Goal: Transaction & Acquisition: Purchase product/service

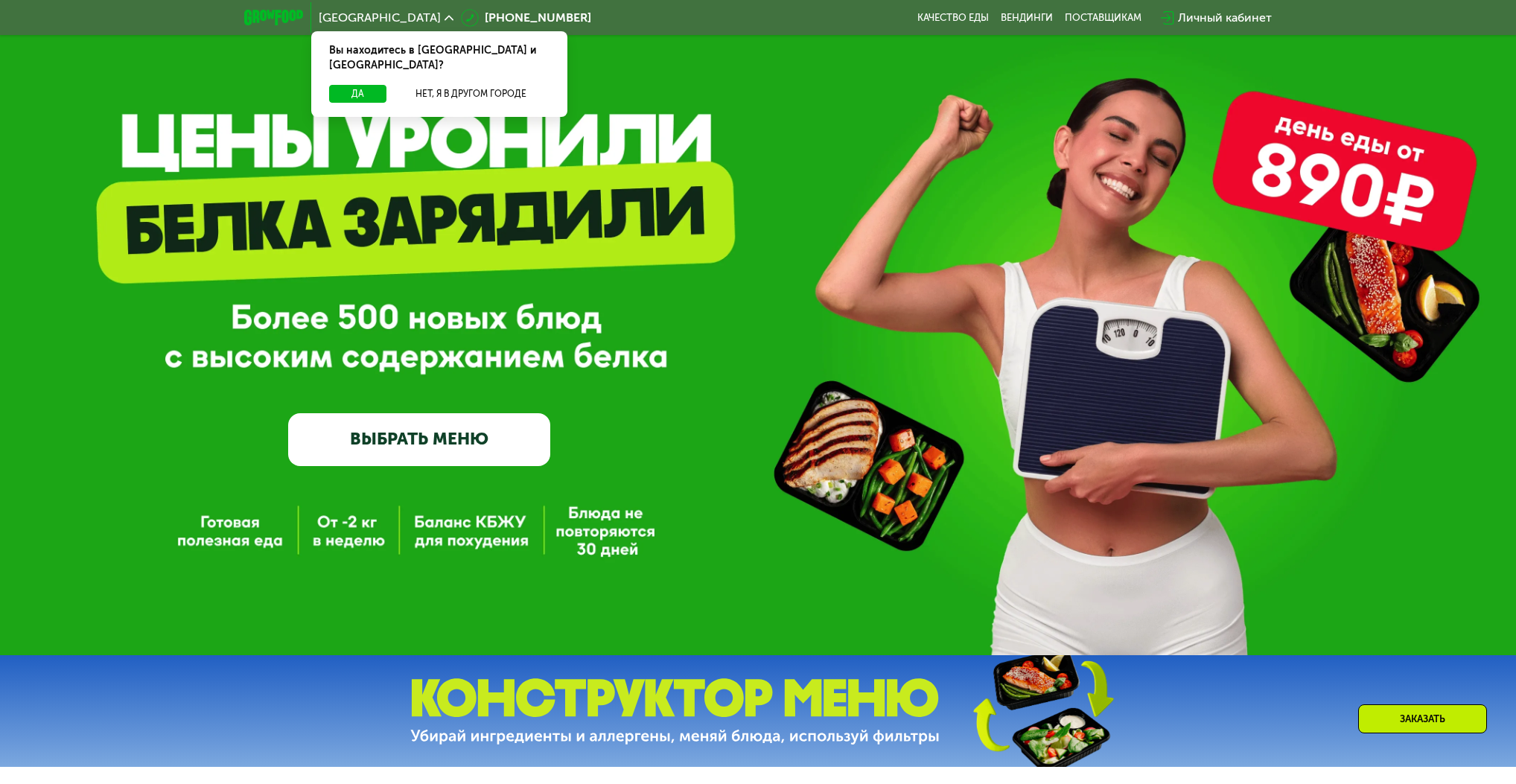
scroll to position [60, 0]
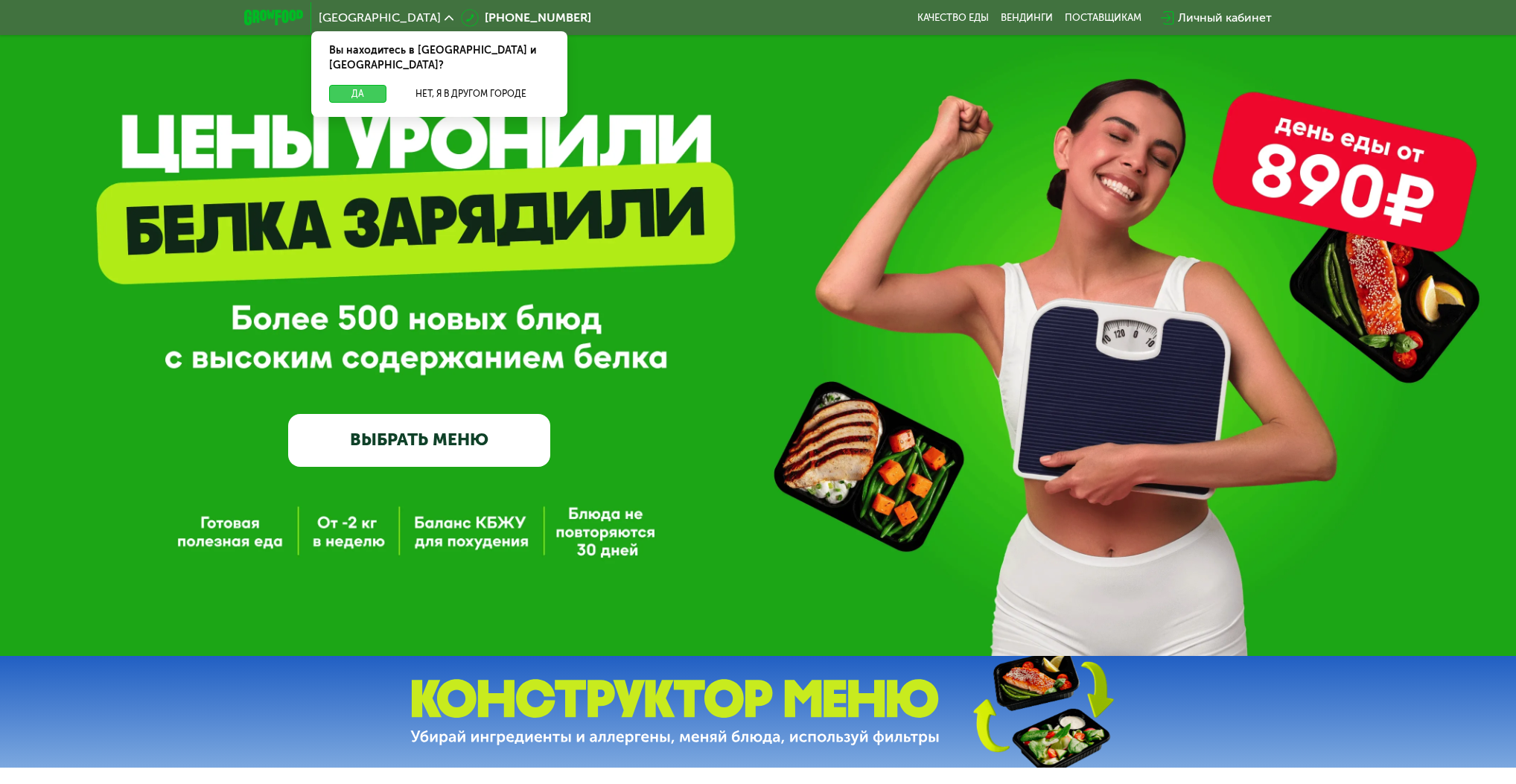
click at [359, 85] on button "Да" at bounding box center [357, 94] width 57 height 18
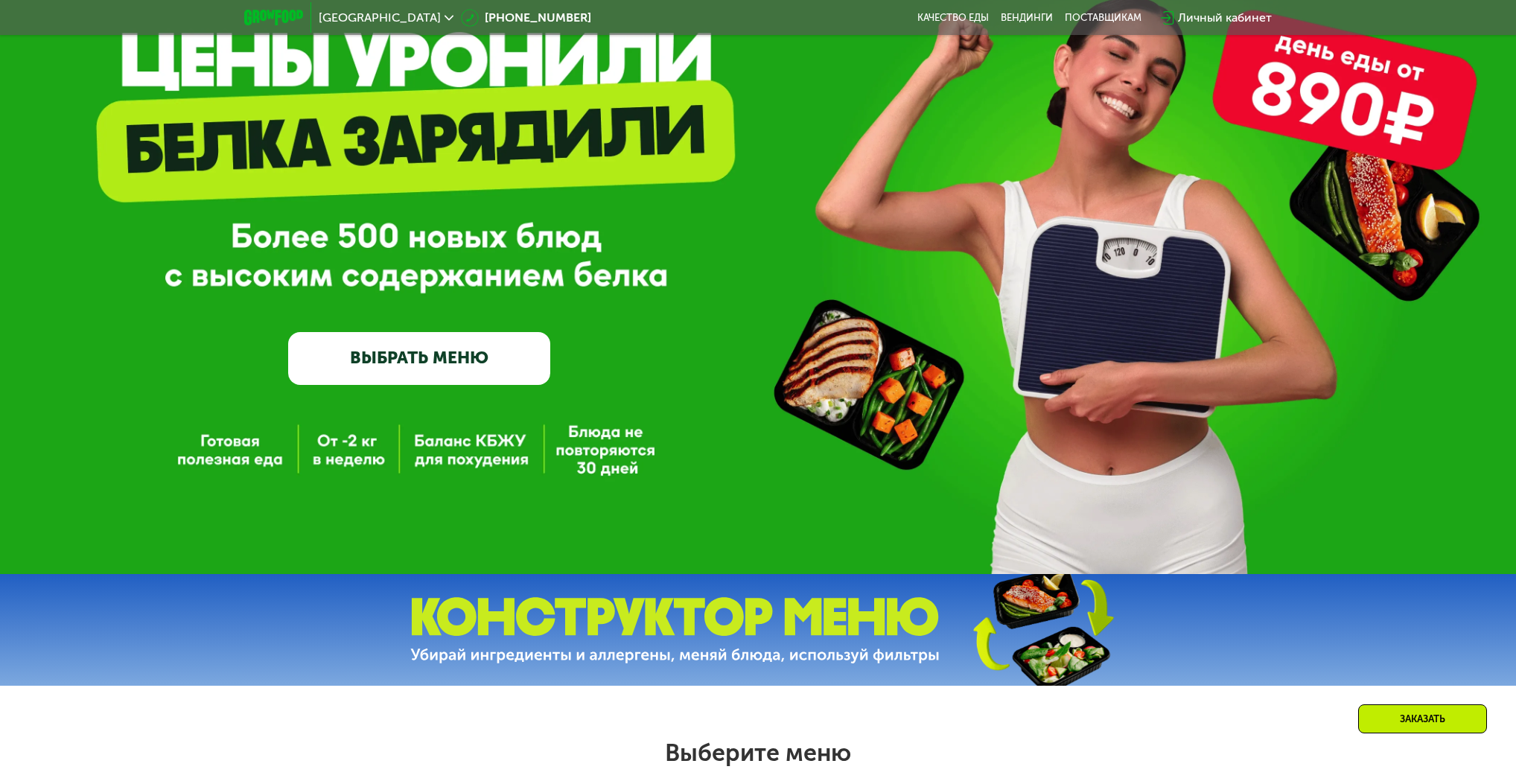
scroll to position [179, 0]
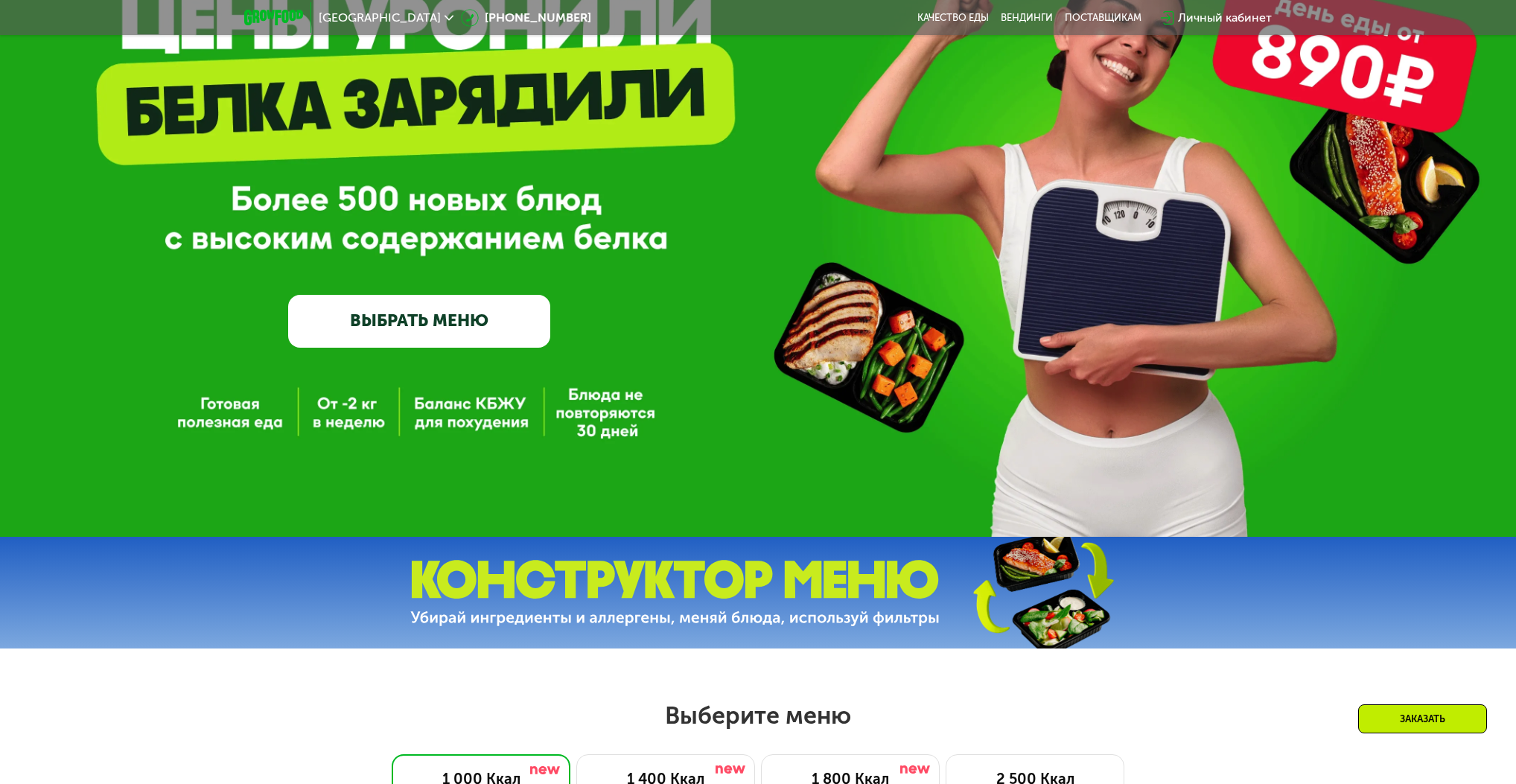
click at [451, 334] on link "ВЫБРАТЬ МЕНЮ" at bounding box center [420, 321] width 262 height 52
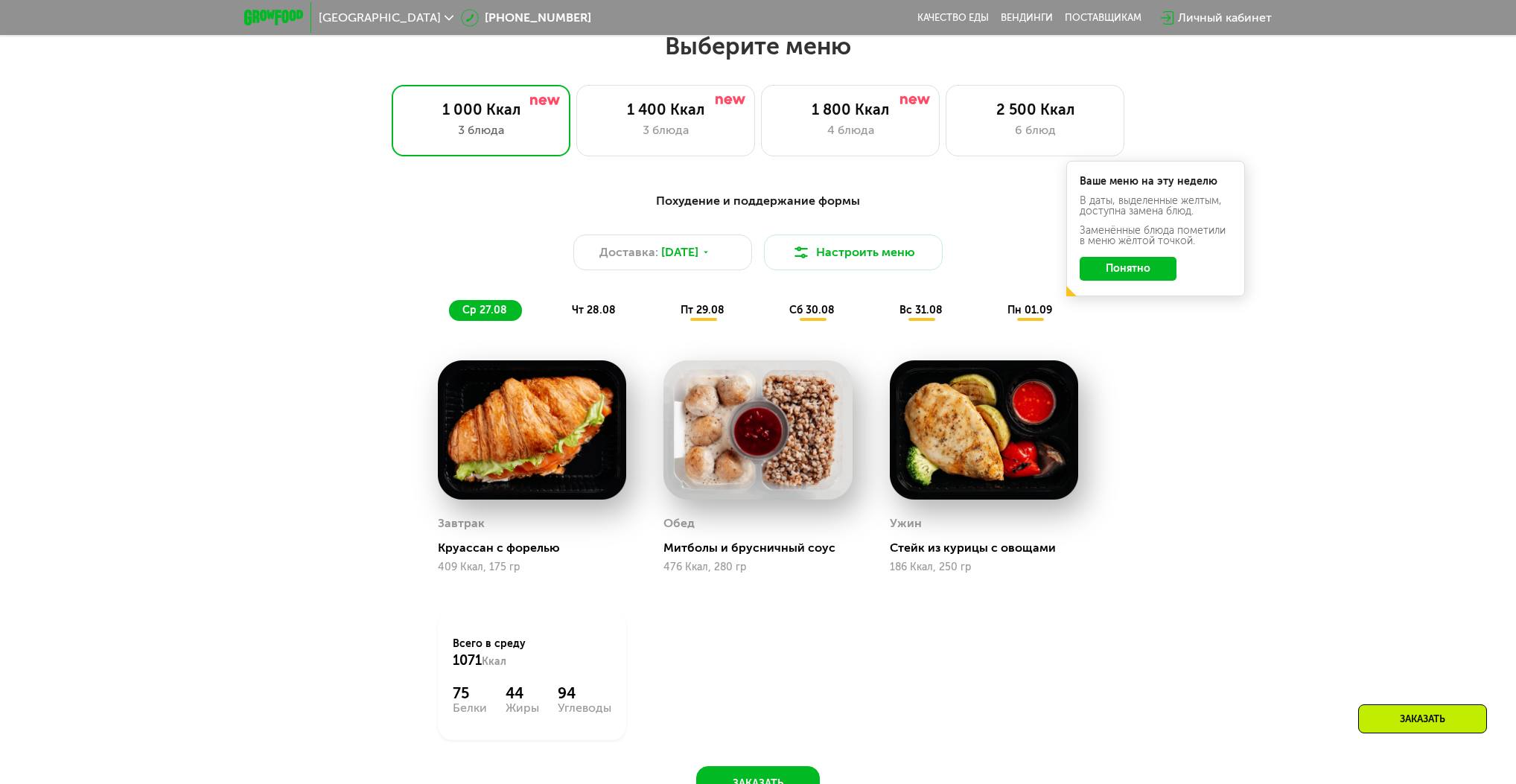
scroll to position [848, 0]
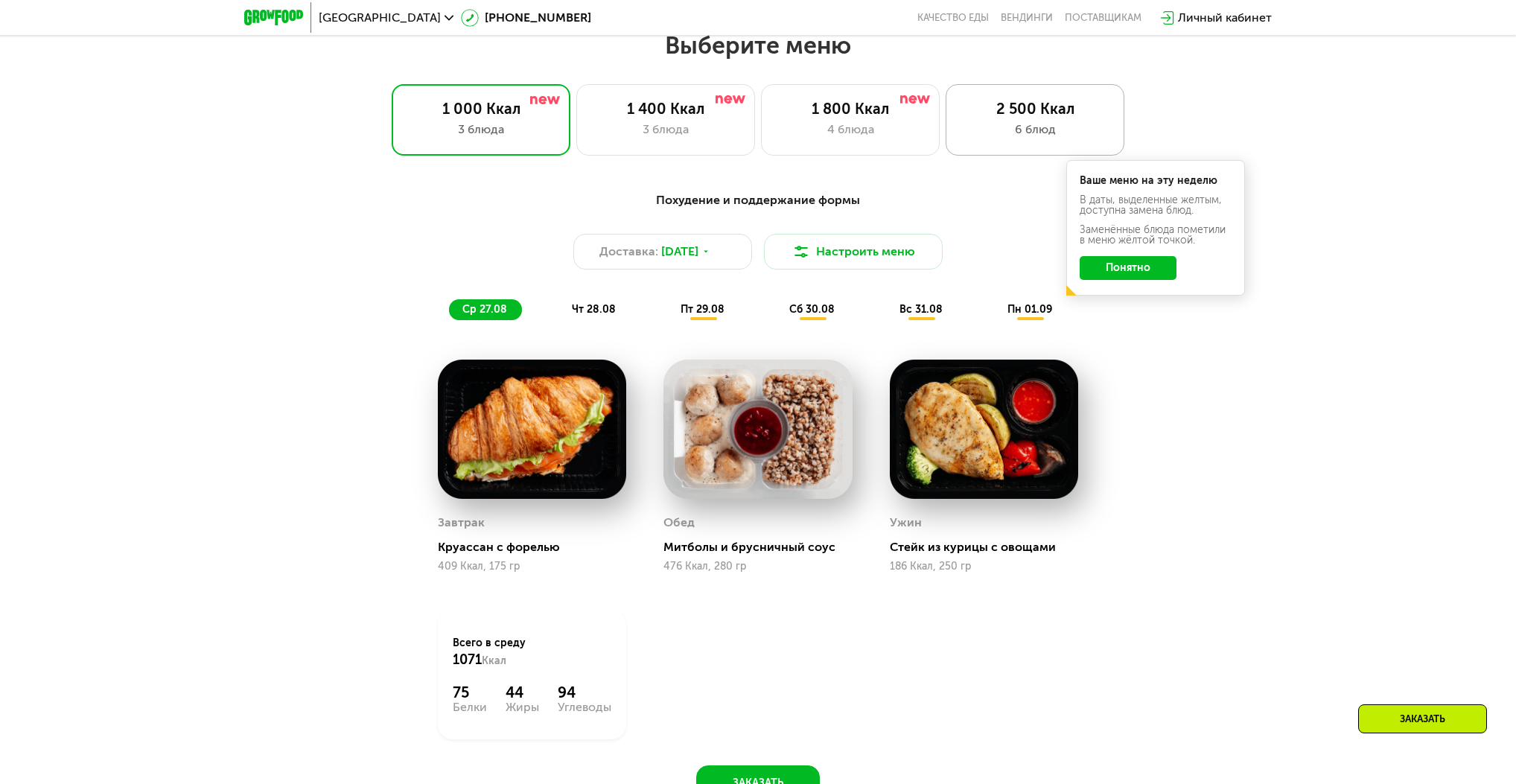
click at [1030, 124] on div "6 блюд" at bounding box center [1035, 129] width 147 height 18
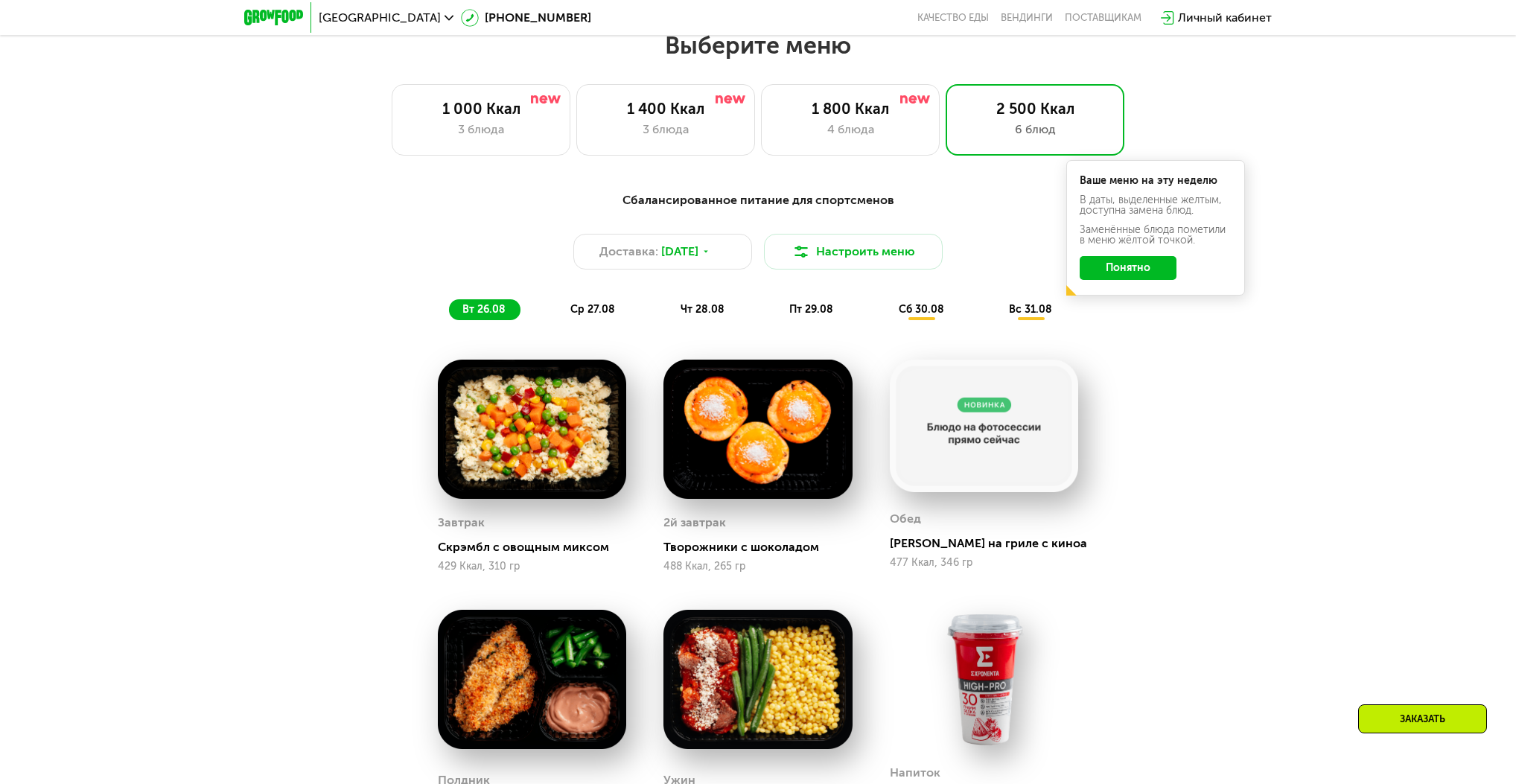
click at [1138, 274] on button "Понятно" at bounding box center [1127, 268] width 97 height 24
click at [600, 314] on span "ср 27.08" at bounding box center [592, 309] width 44 height 13
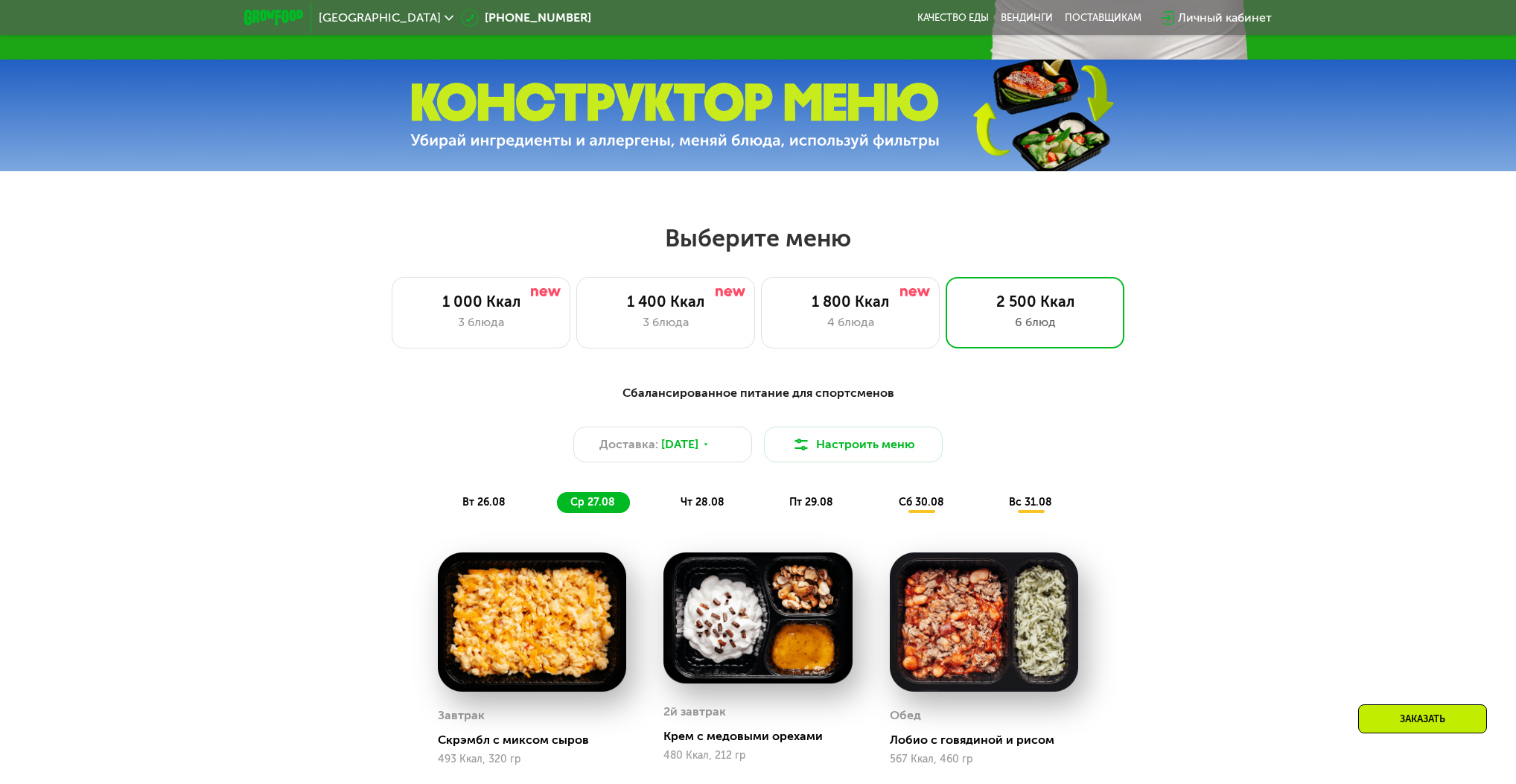
scroll to position [670, 0]
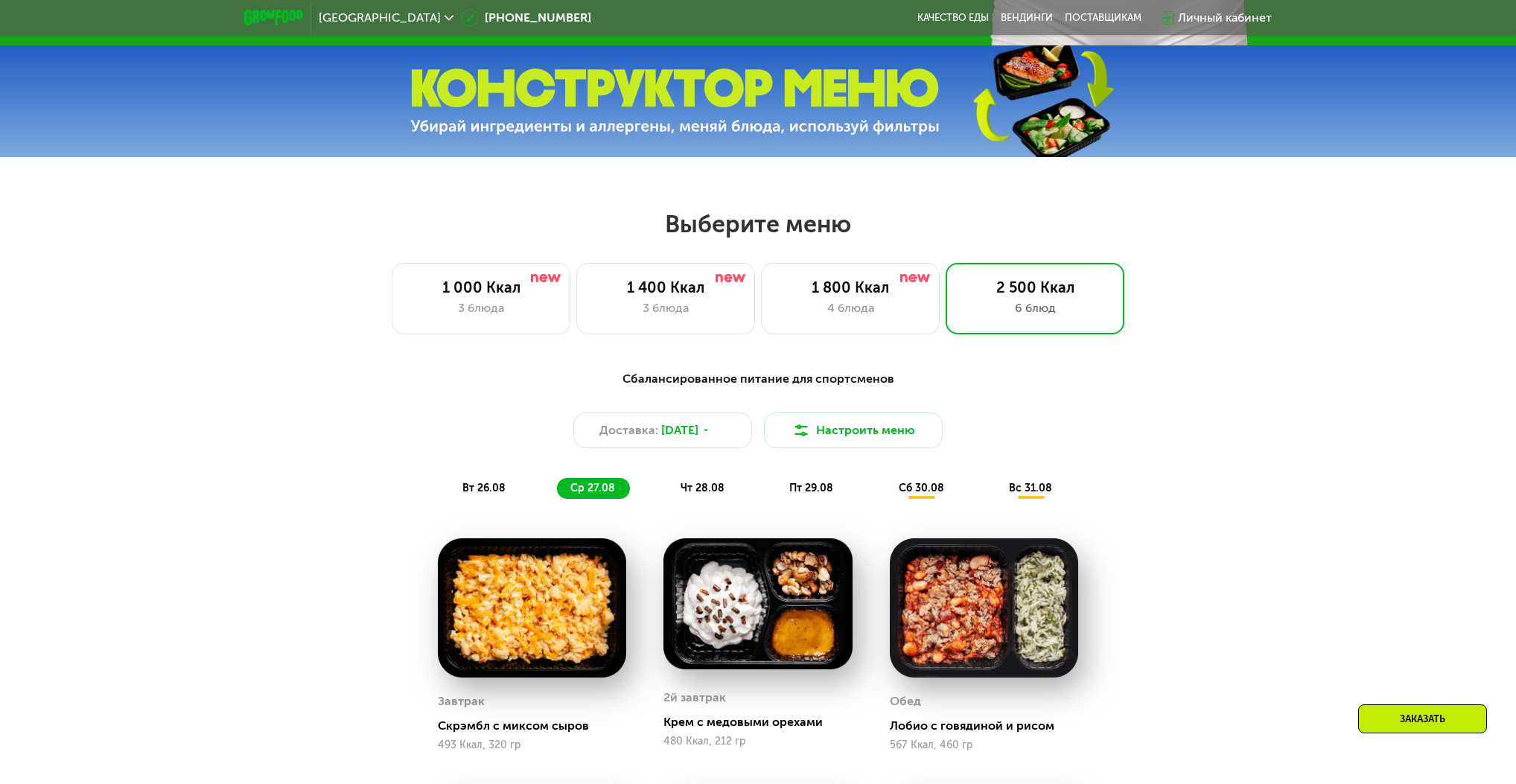
click at [696, 491] on span "чт 28.08" at bounding box center [702, 488] width 44 height 13
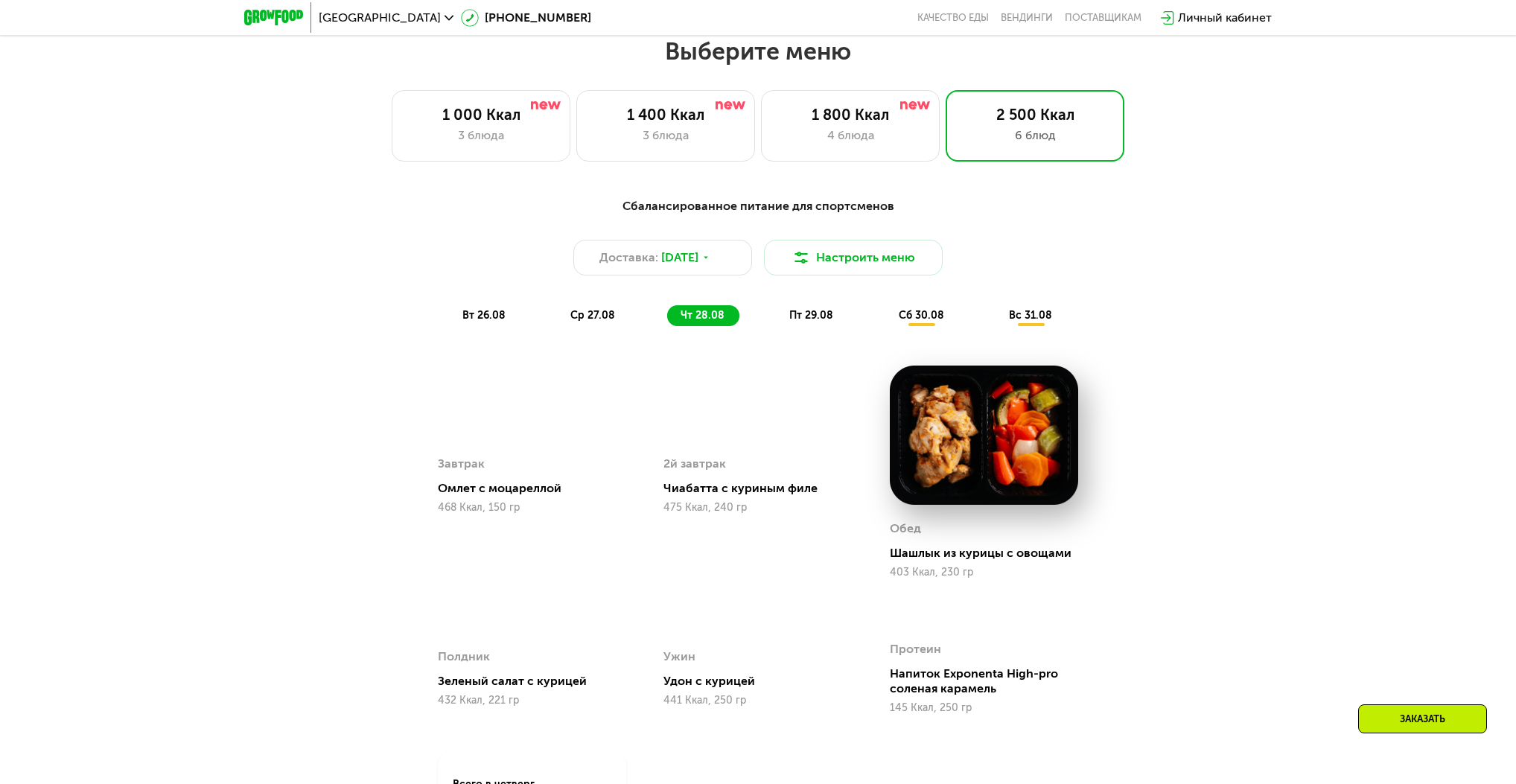
scroll to position [789, 0]
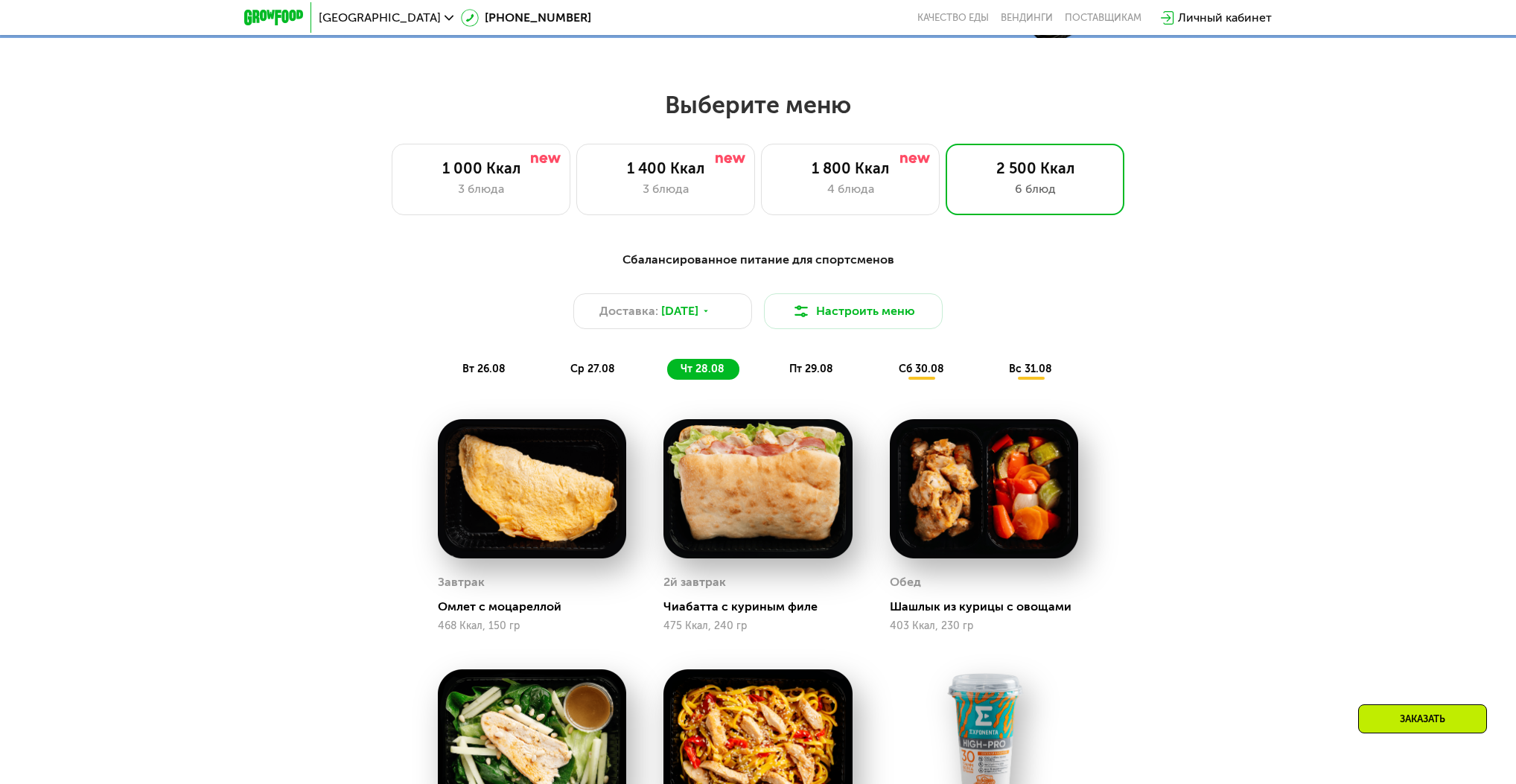
click at [806, 371] on span "пт 29.08" at bounding box center [810, 369] width 44 height 13
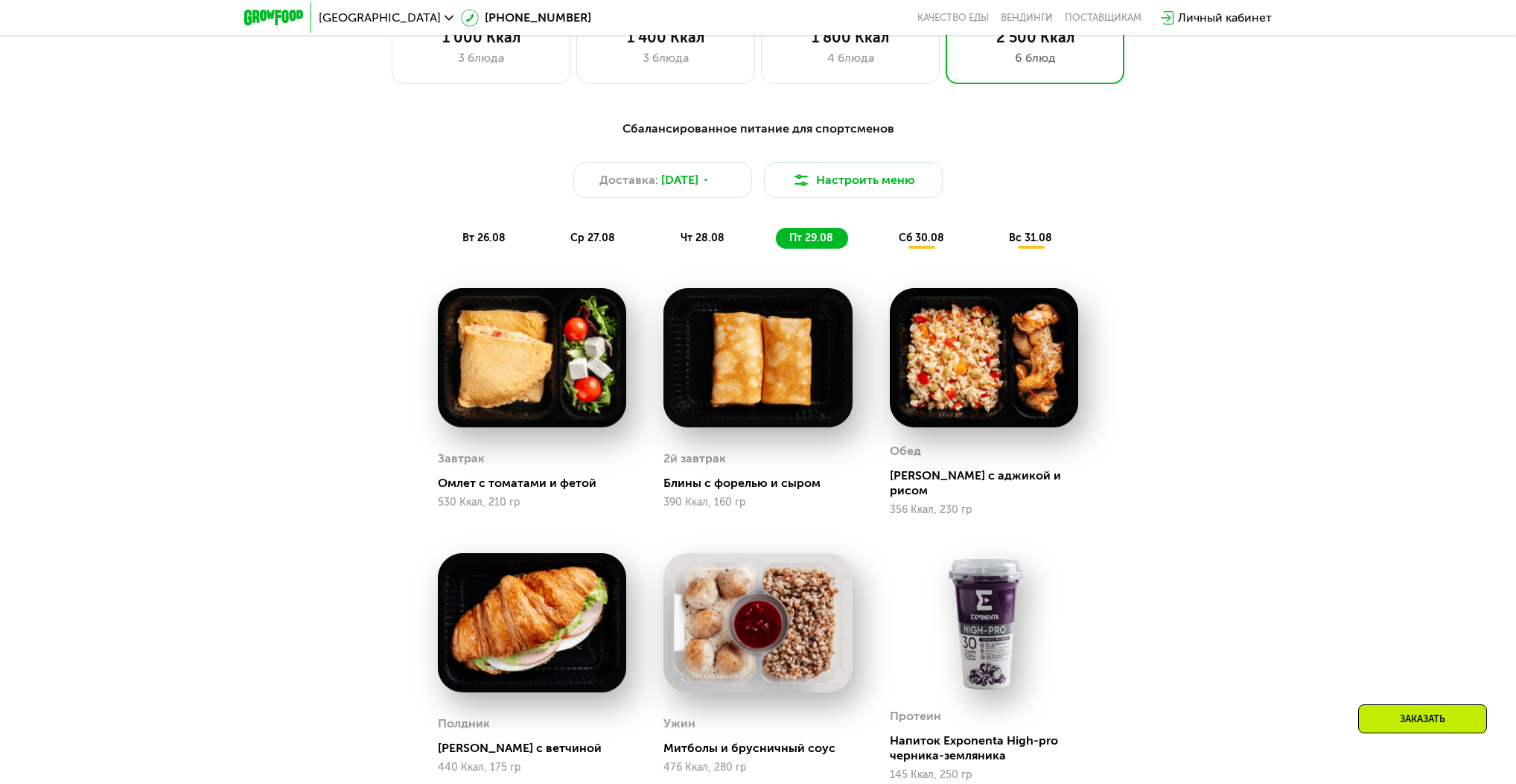
scroll to position [908, 0]
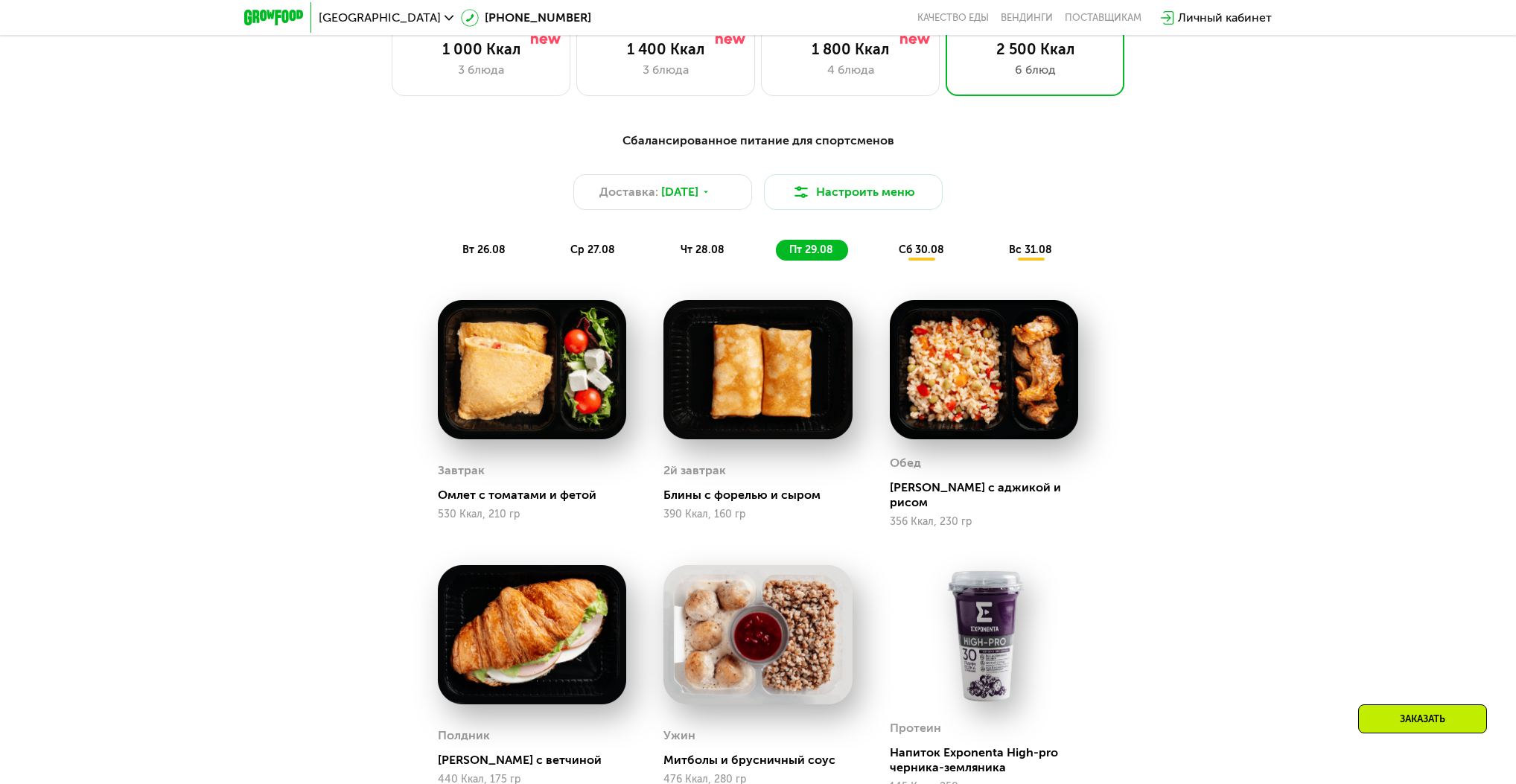
click at [922, 256] on span "сб 30.08" at bounding box center [921, 250] width 45 height 13
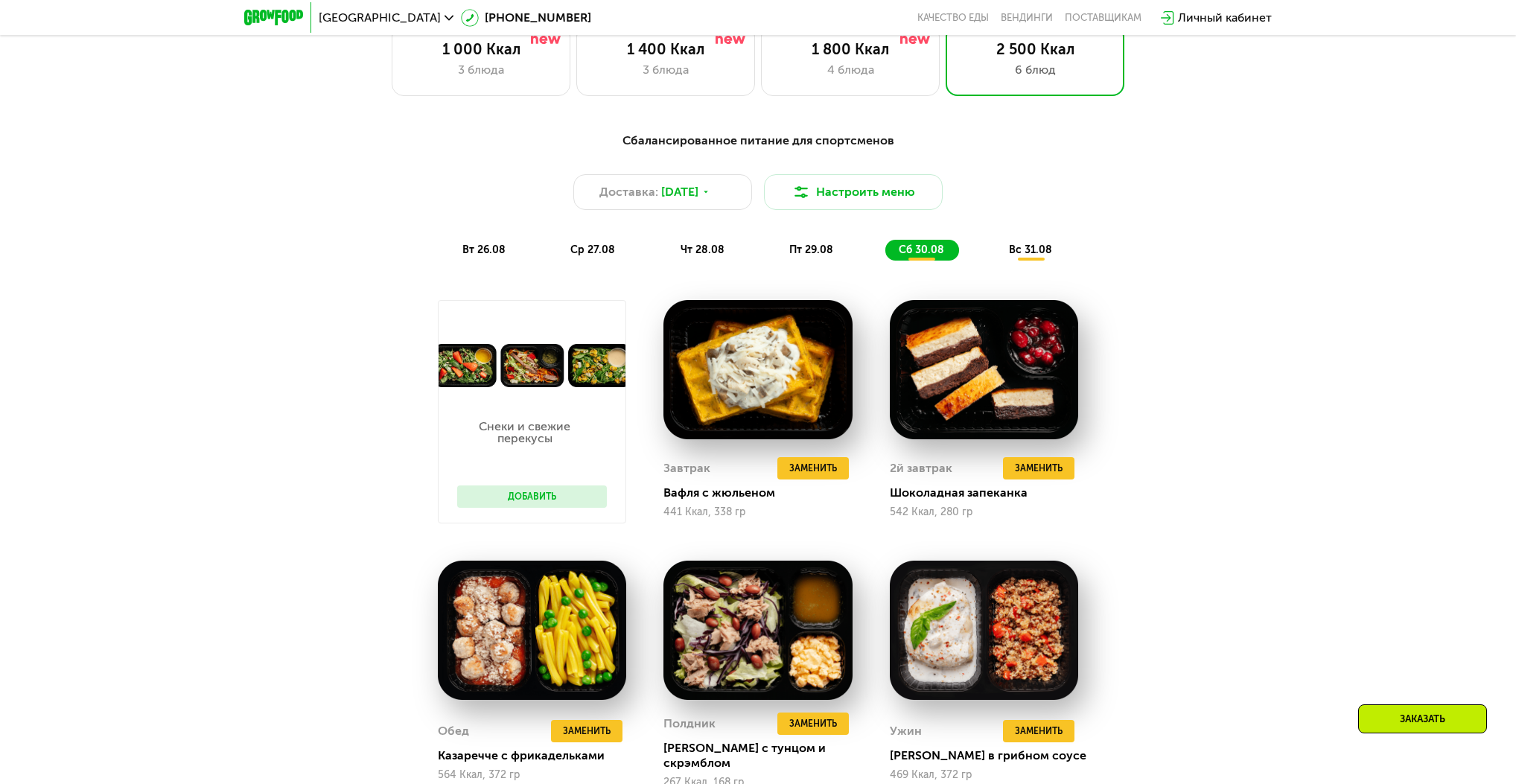
click at [1009, 254] on div "вс 31.08" at bounding box center [1030, 250] width 71 height 21
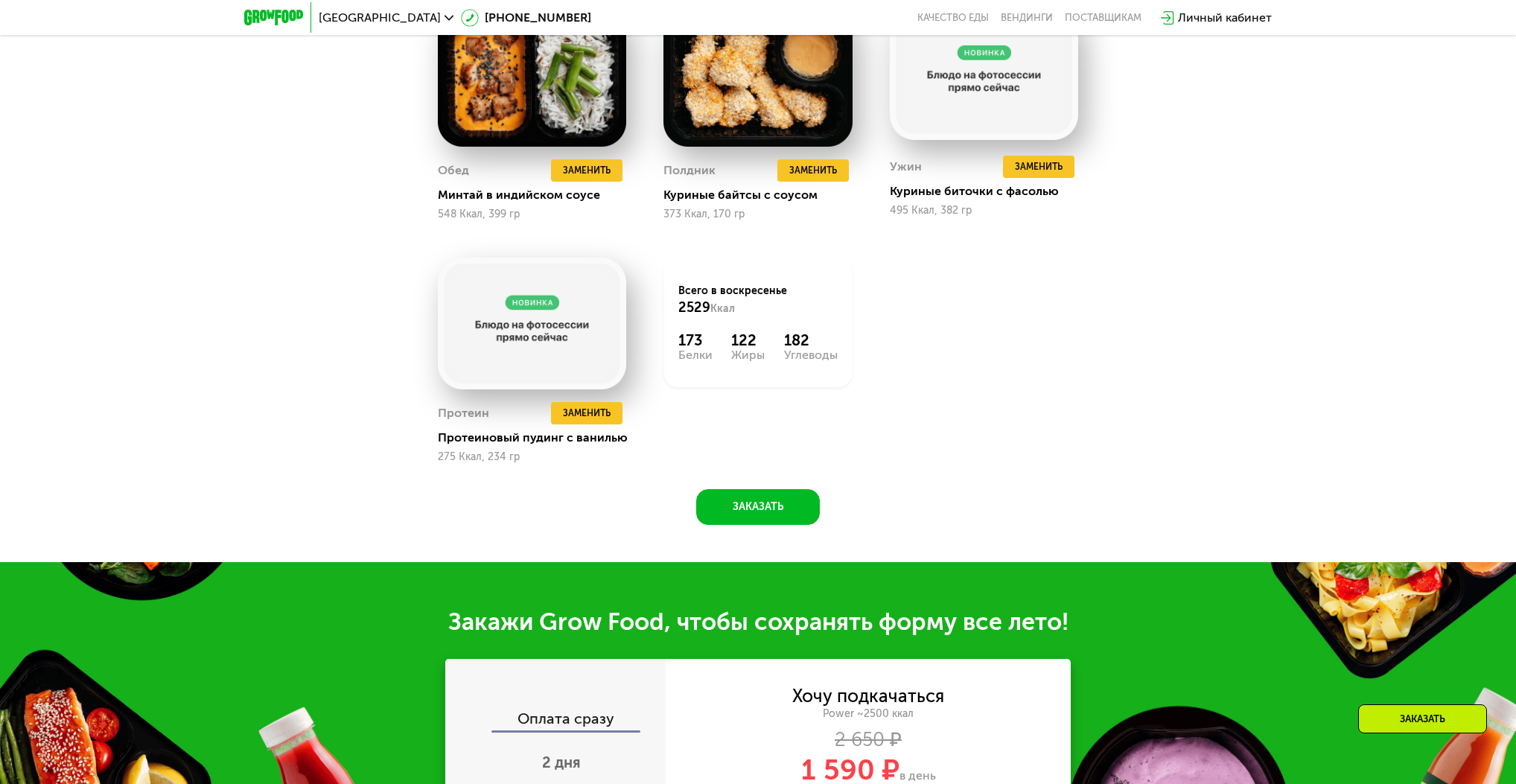
scroll to position [1504, 0]
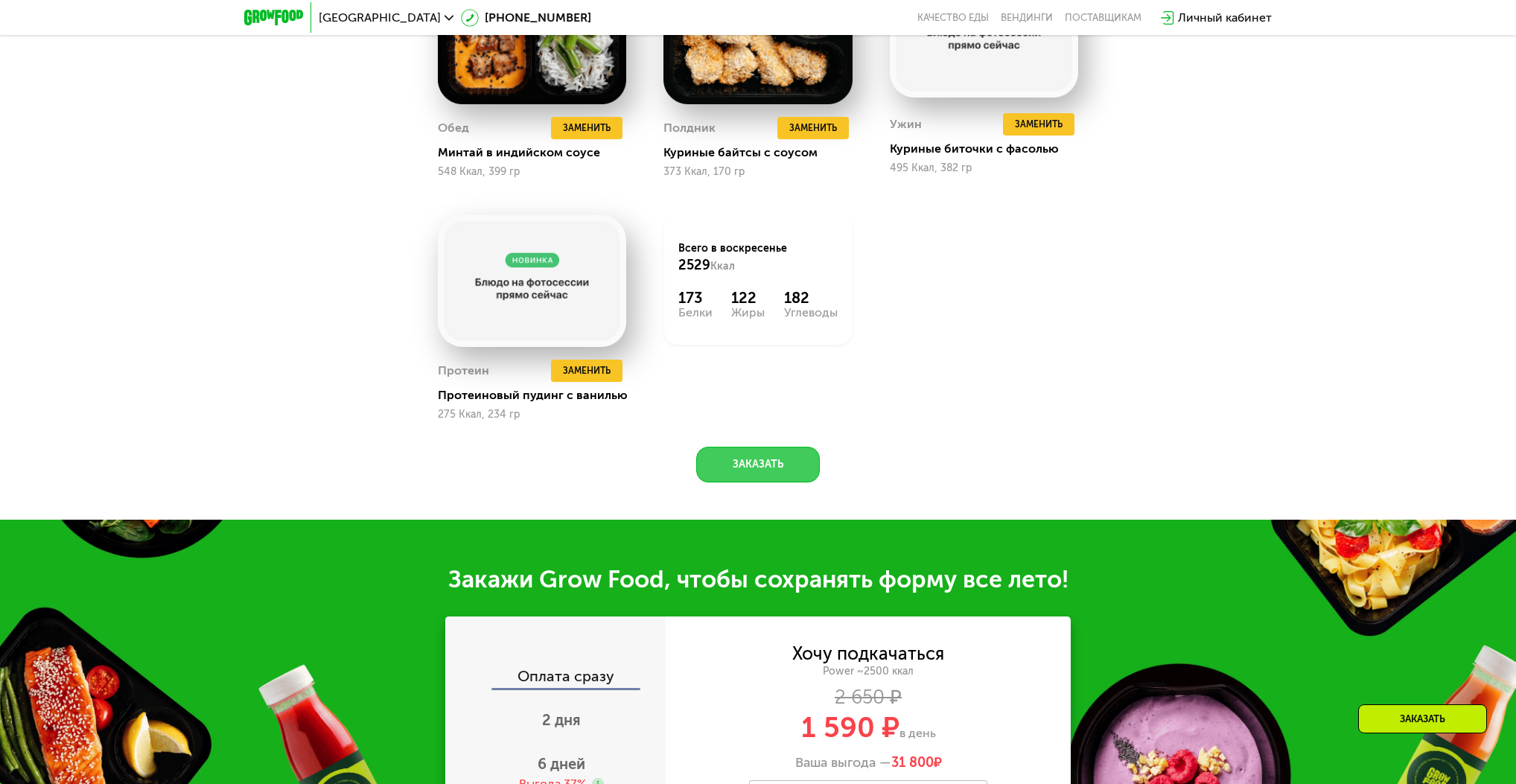
click at [743, 465] on button "Заказать" at bounding box center [758, 465] width 124 height 36
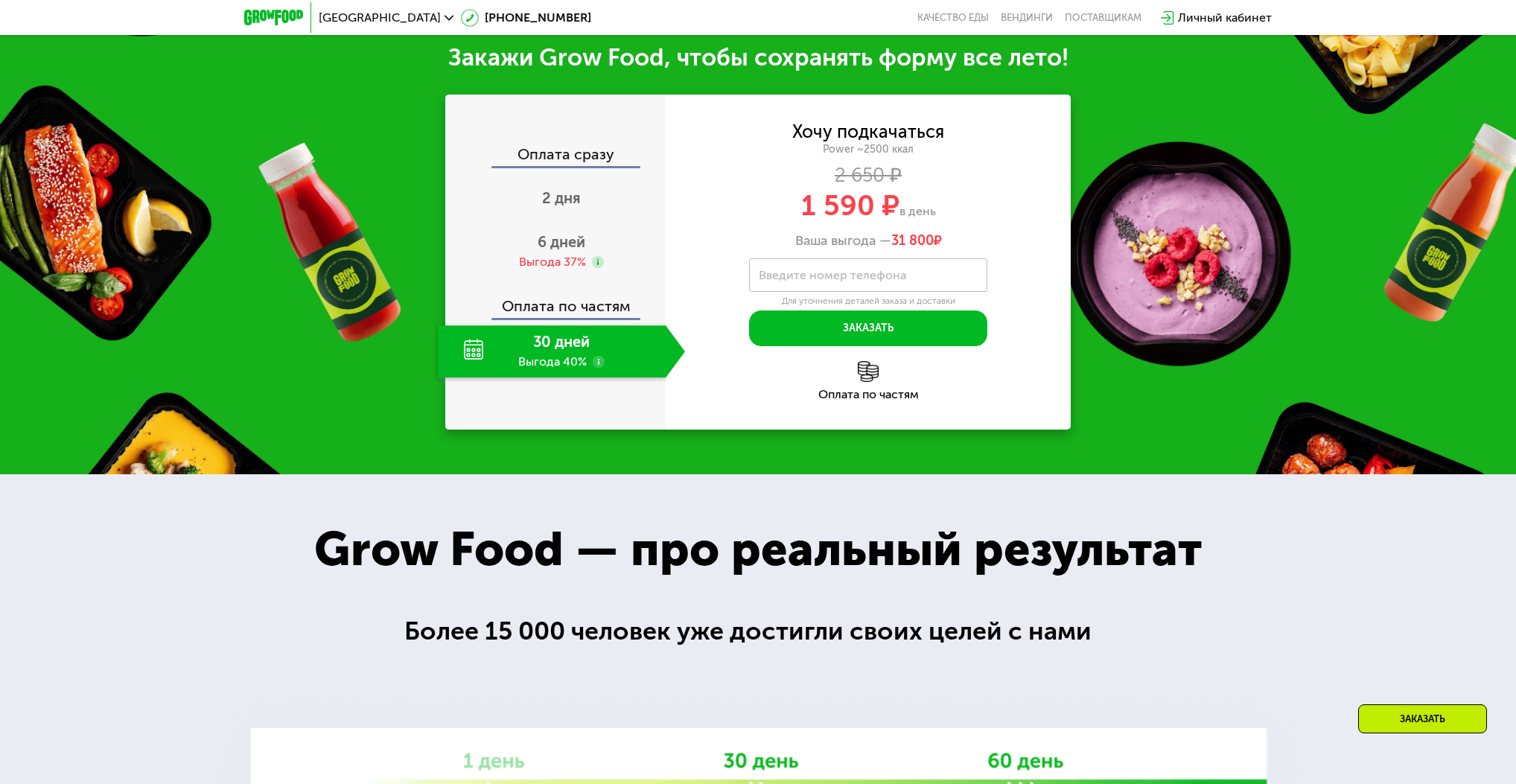
scroll to position [2026, 0]
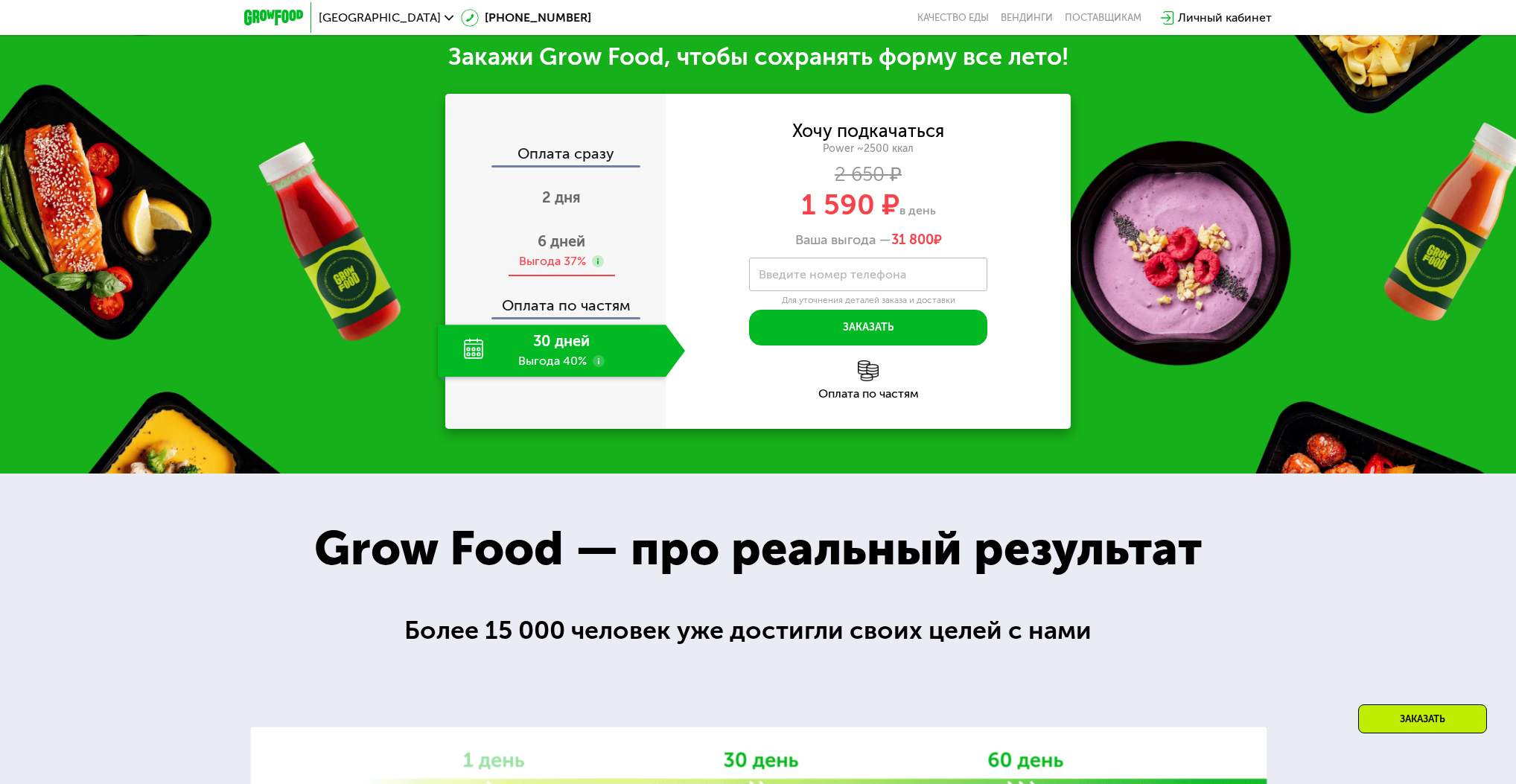
click at [595, 266] on use at bounding box center [597, 260] width 12 height 12
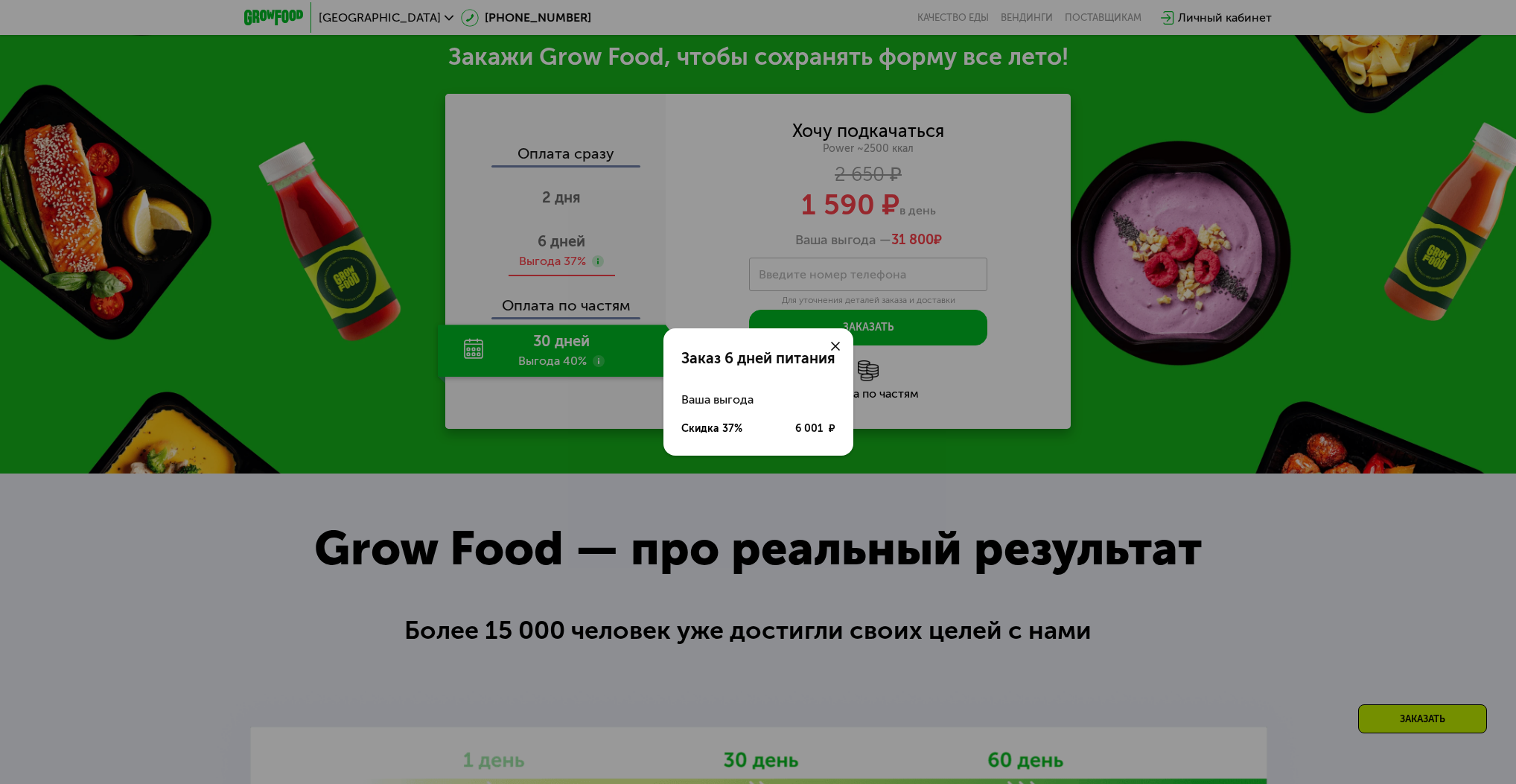
click at [595, 266] on div "Заказ 6 дней питания Ваша выгода Скидка 37% 6 001 ₽" at bounding box center [758, 392] width 1516 height 784
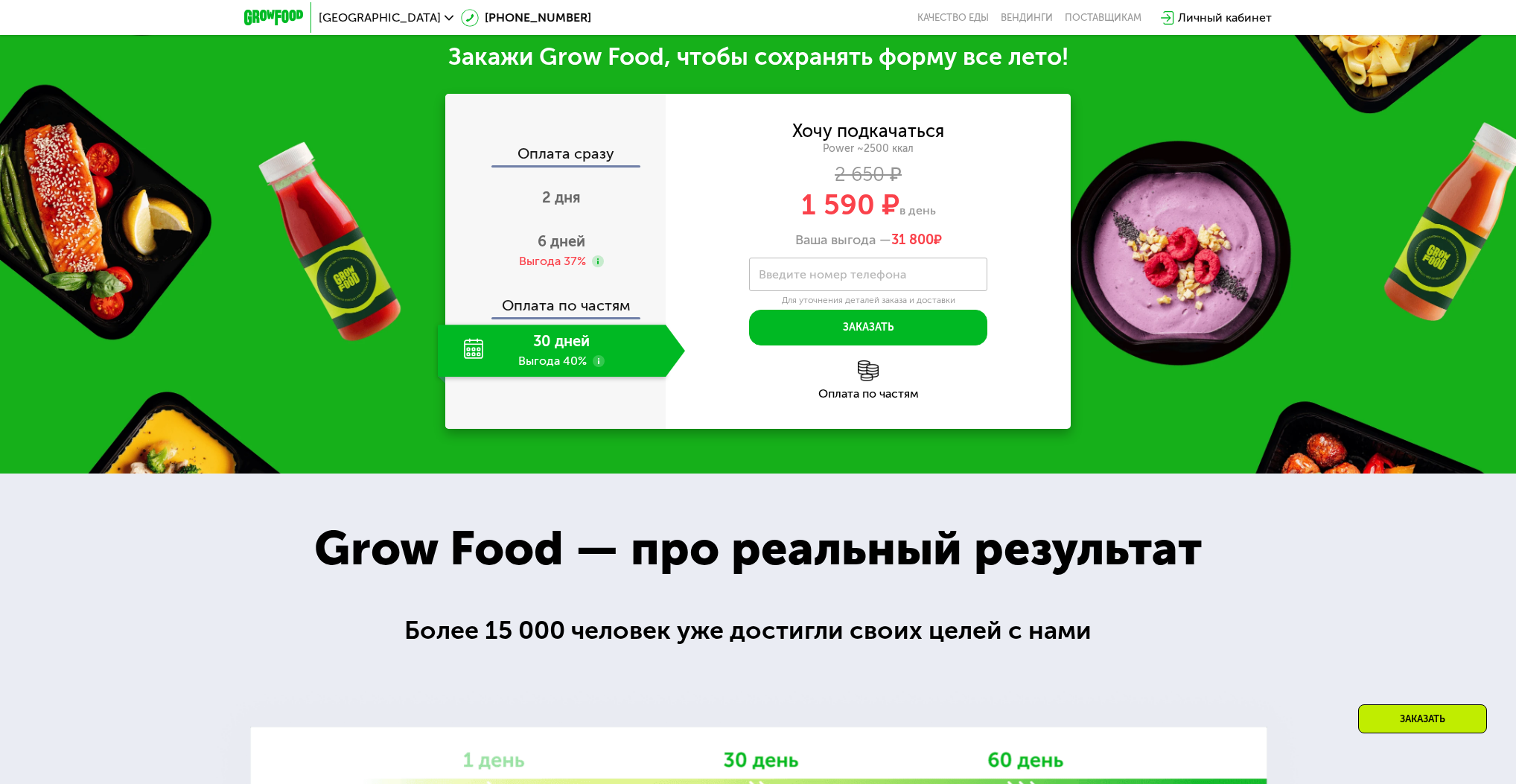
click at [600, 364] on use at bounding box center [598, 361] width 12 height 12
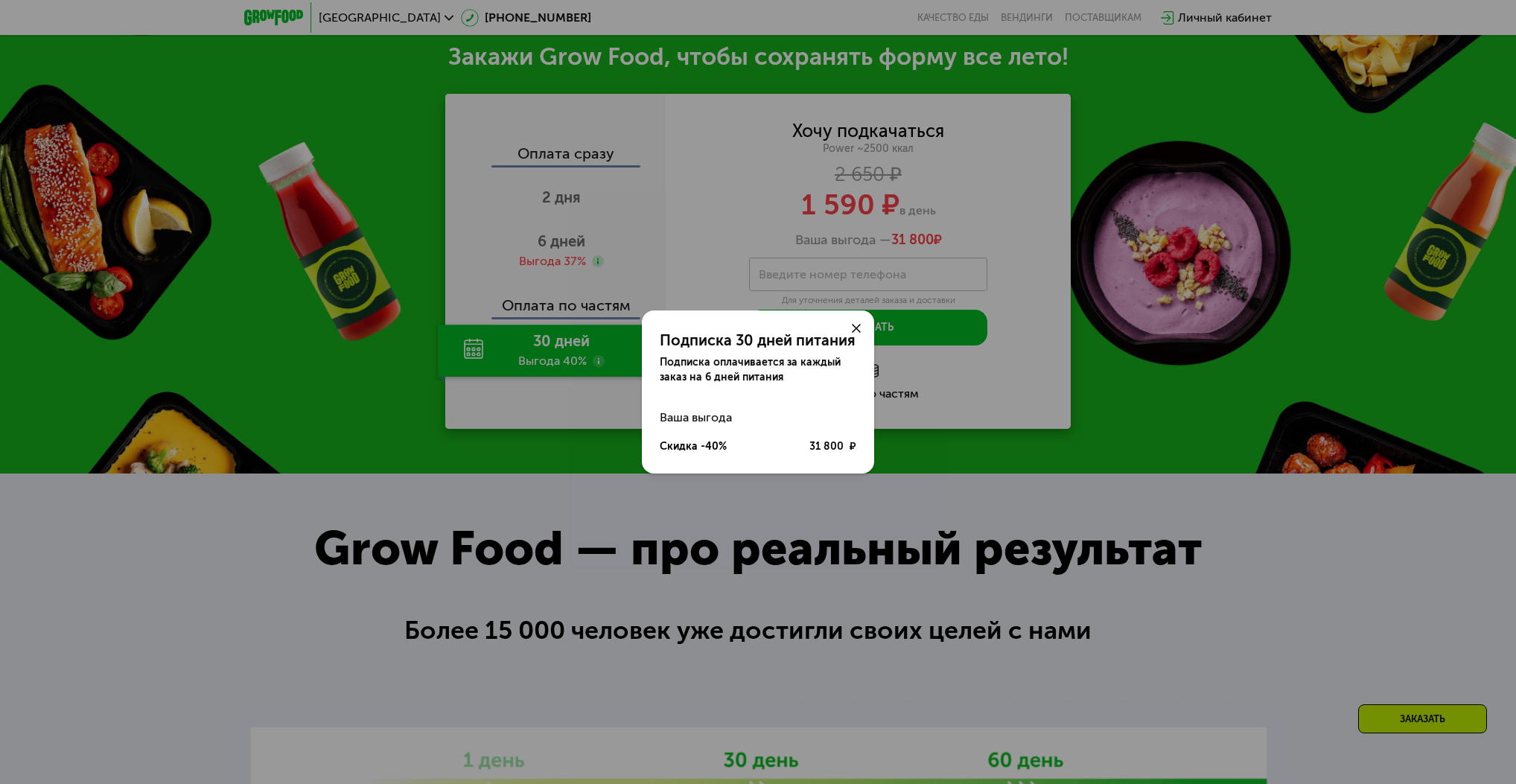
click at [855, 326] on icon at bounding box center [857, 328] width 9 height 9
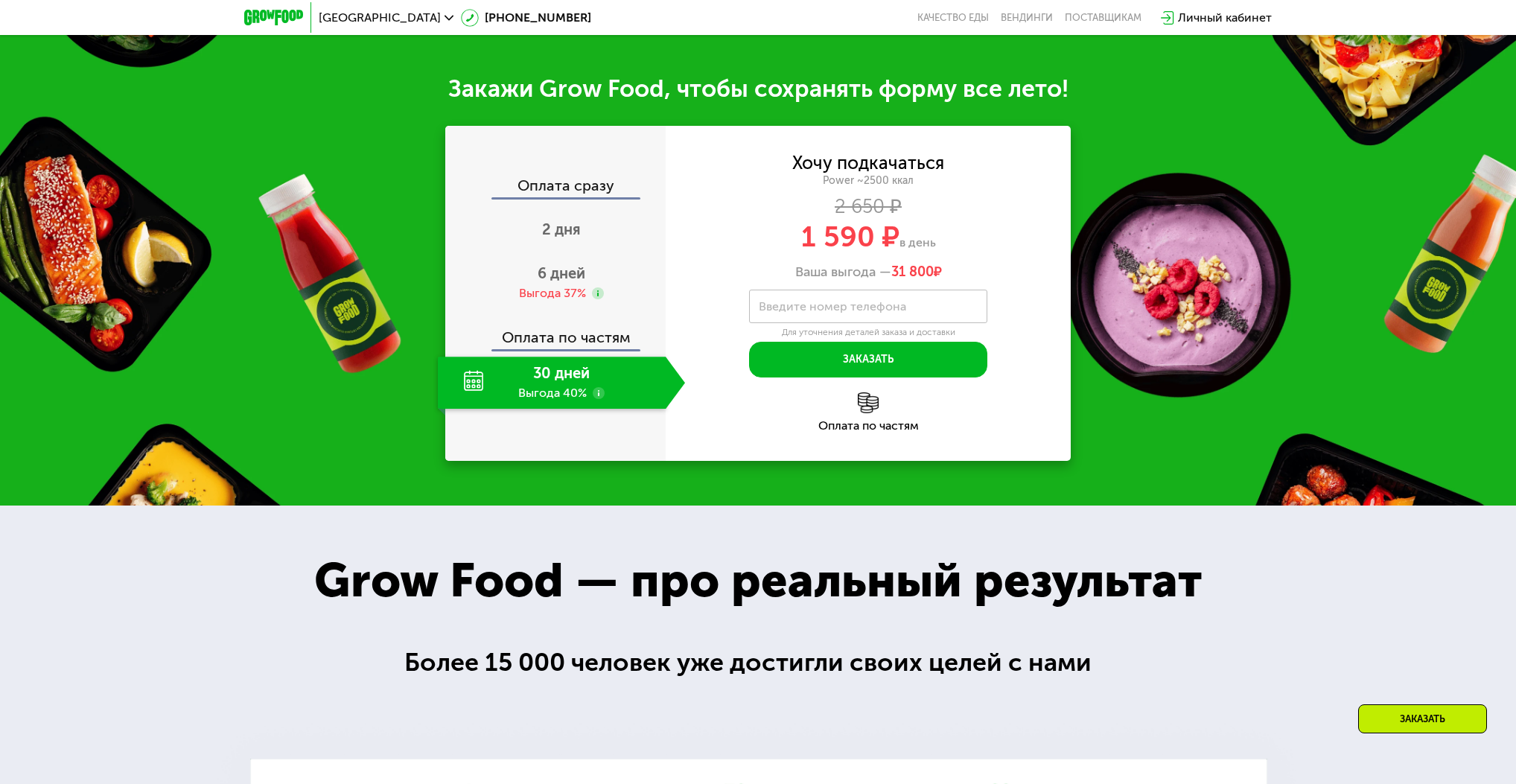
scroll to position [1967, 0]
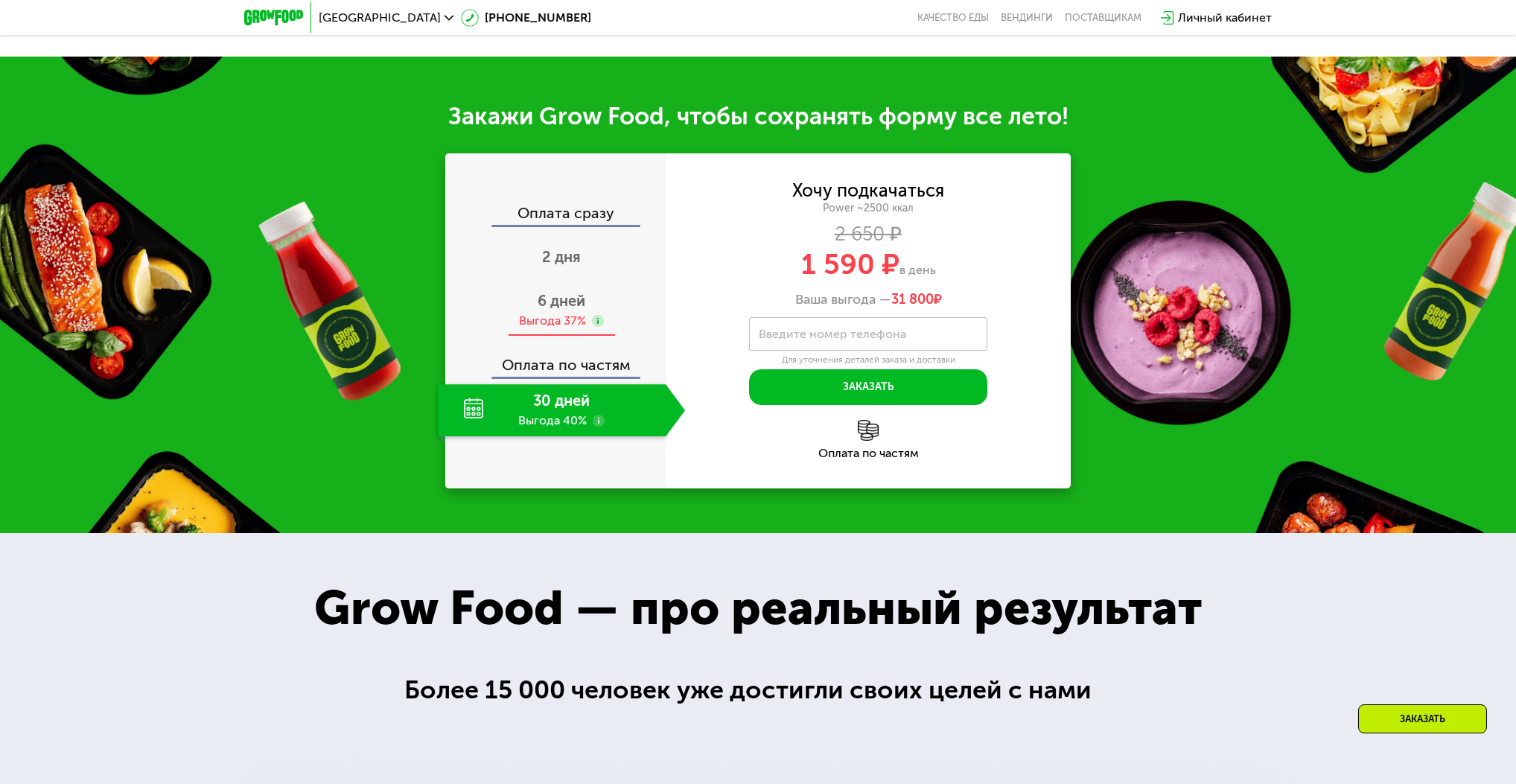
click at [574, 301] on span "6 дней" at bounding box center [561, 301] width 48 height 18
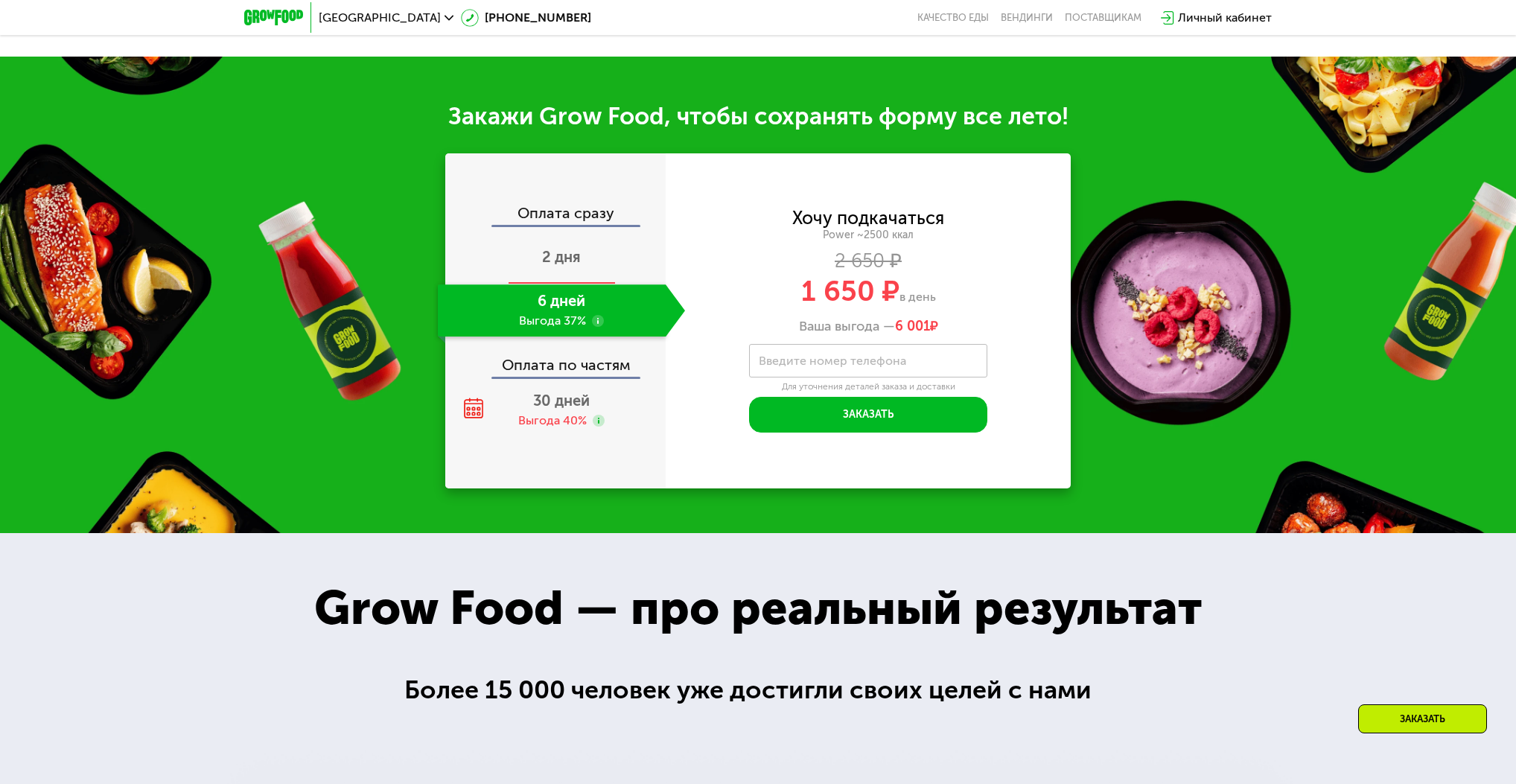
click at [574, 263] on span "2 дня" at bounding box center [561, 257] width 39 height 18
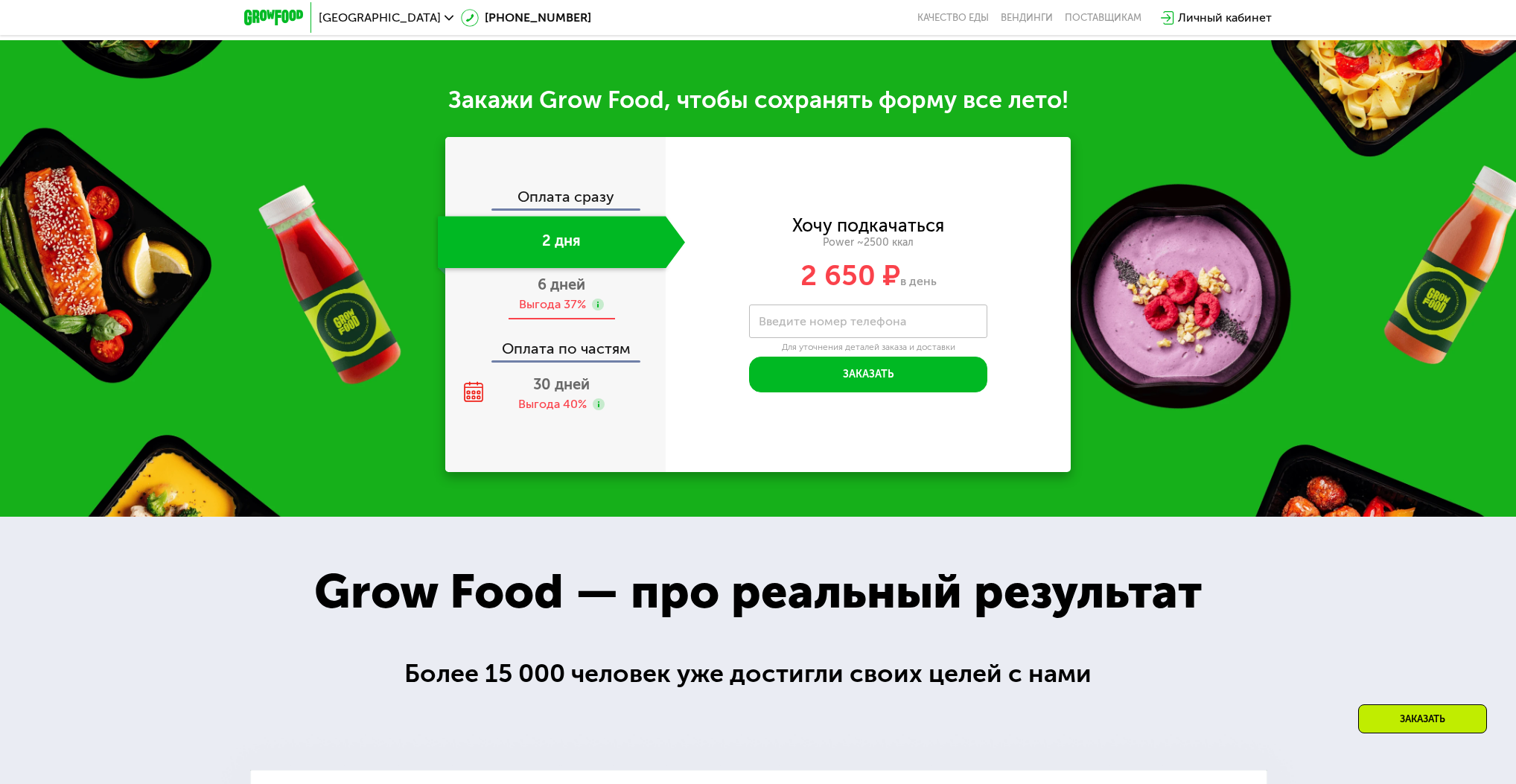
scroll to position [1948, 0]
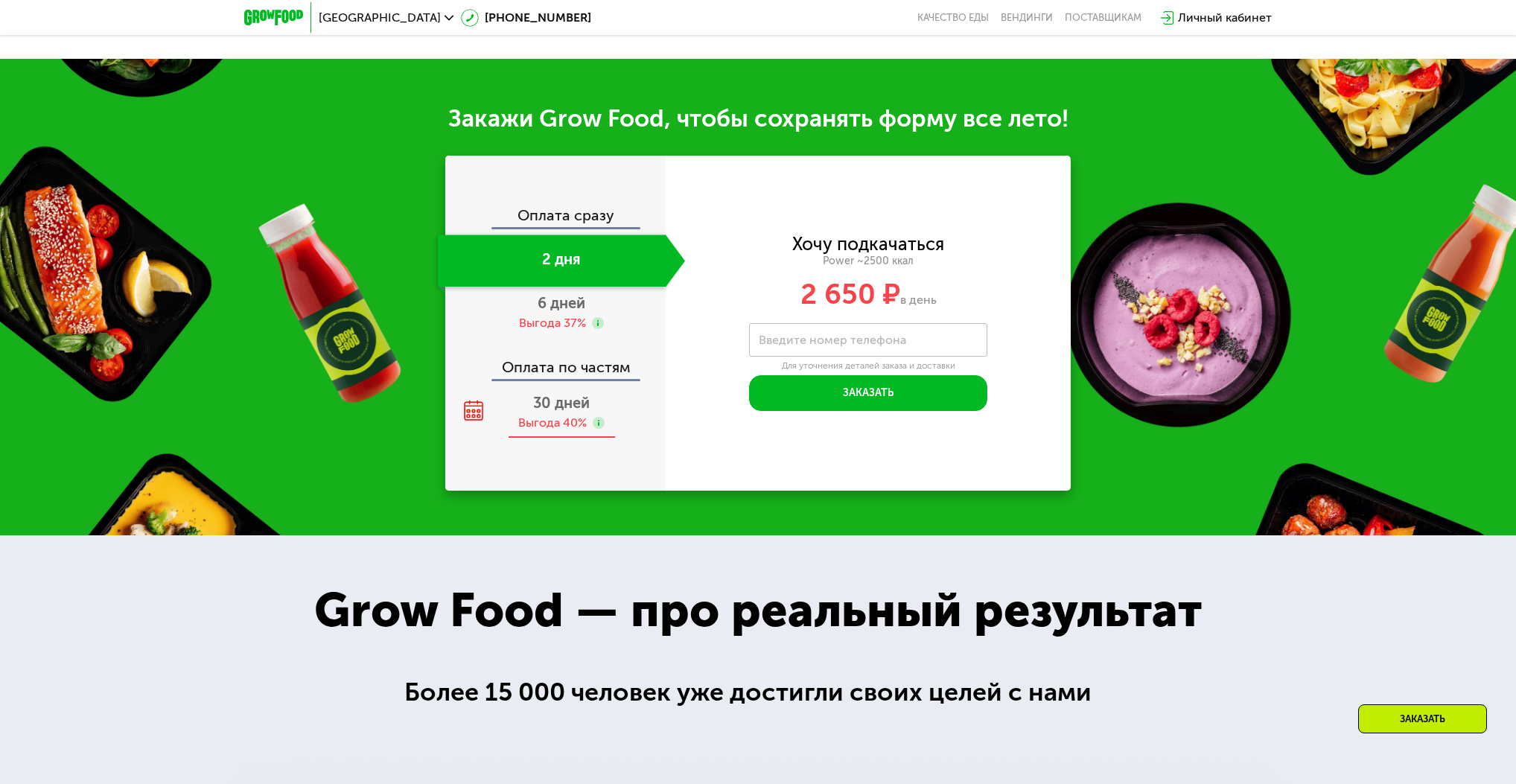
click at [553, 403] on span "30 дней" at bounding box center [561, 402] width 57 height 18
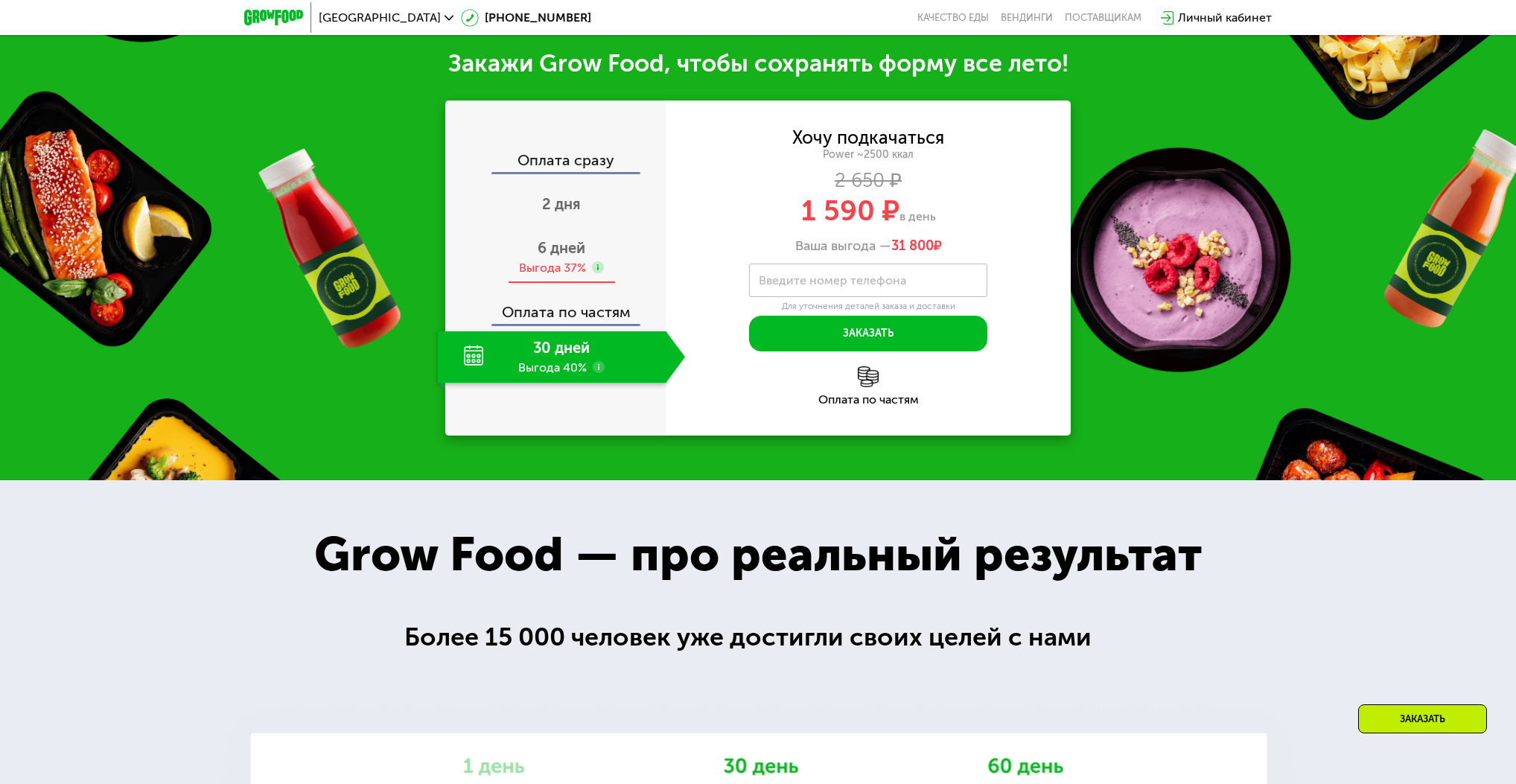
scroll to position [1895, 0]
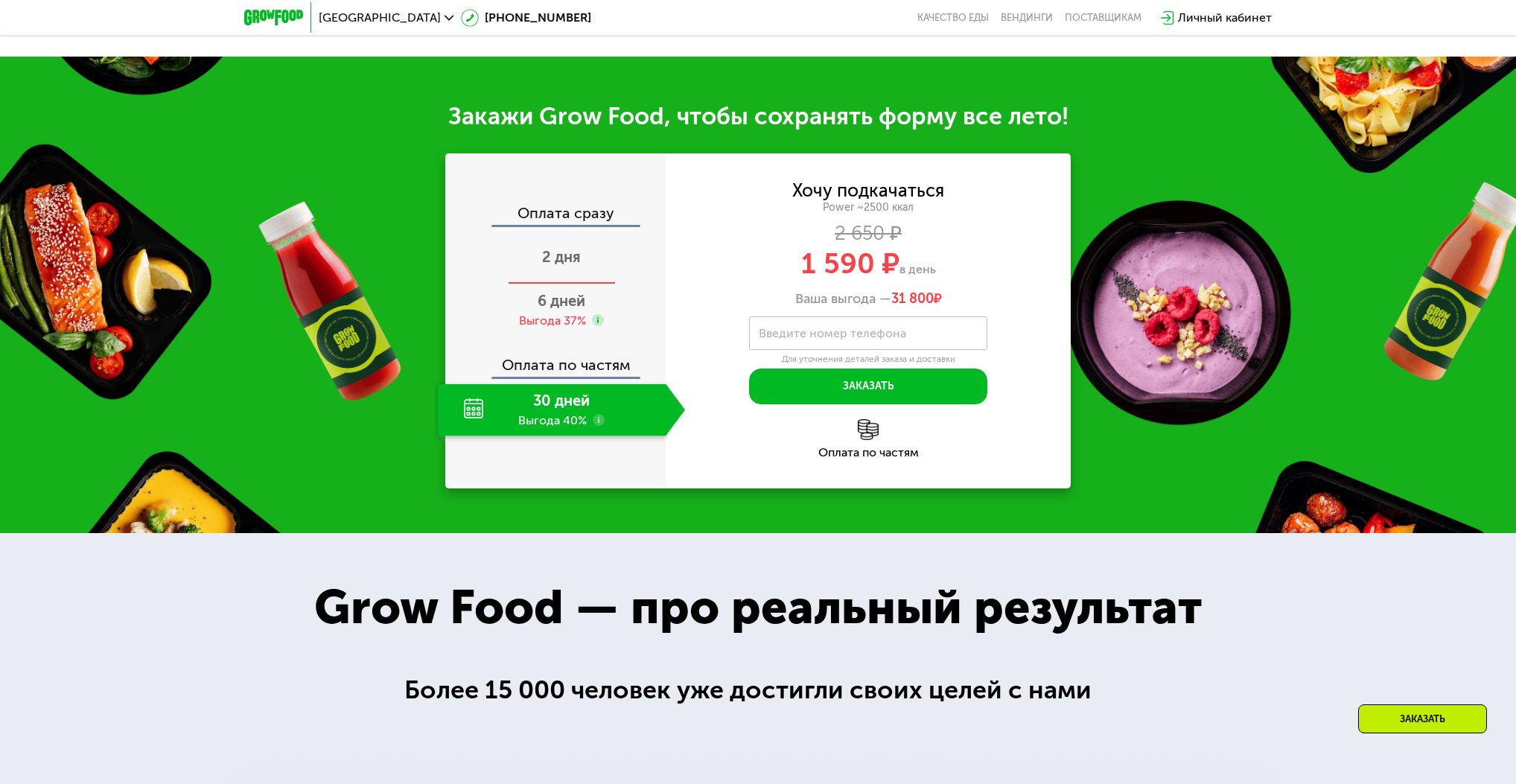
click at [572, 253] on span "2 дня" at bounding box center [561, 257] width 39 height 18
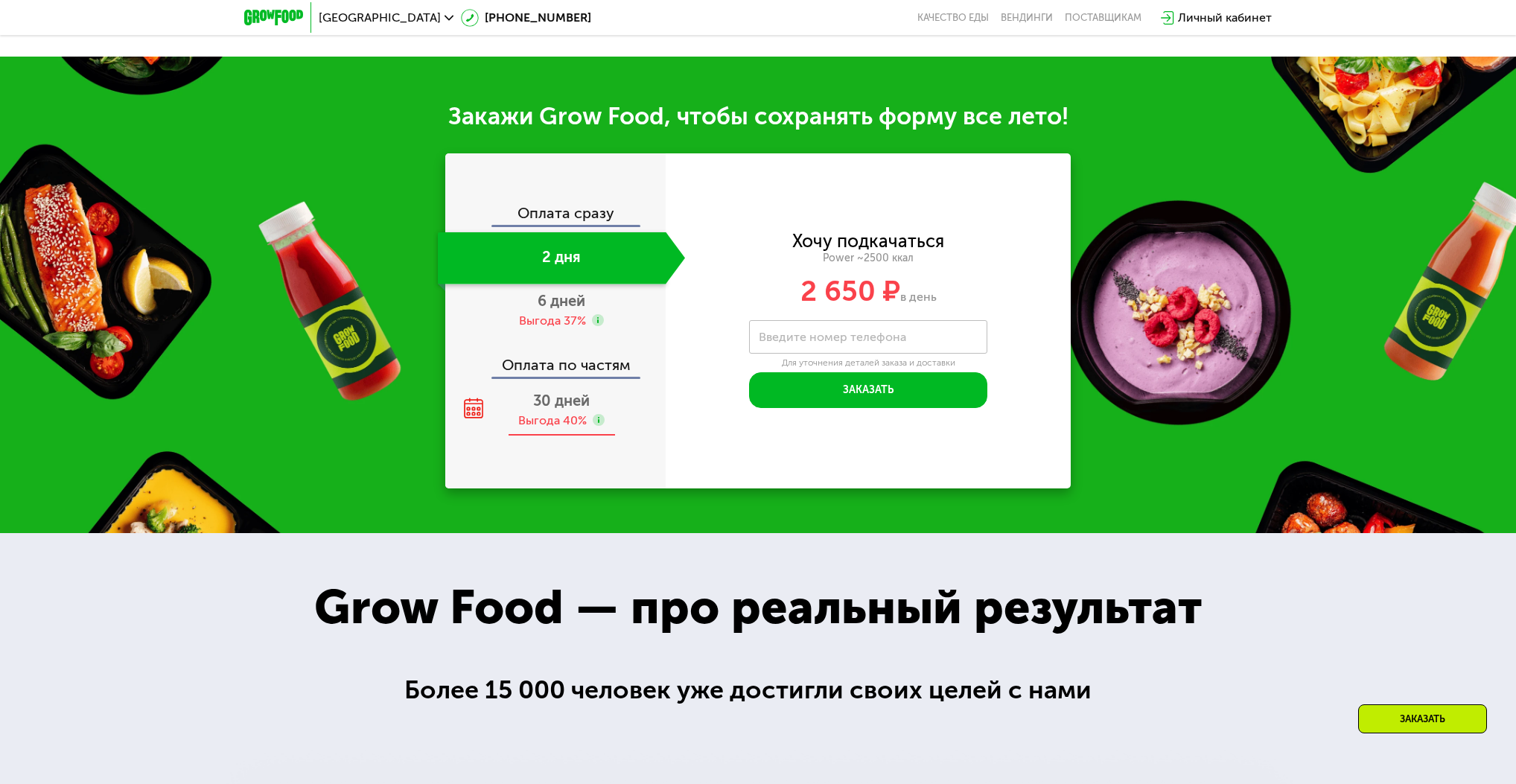
click at [560, 421] on div "Выгода 40%" at bounding box center [553, 420] width 69 height 16
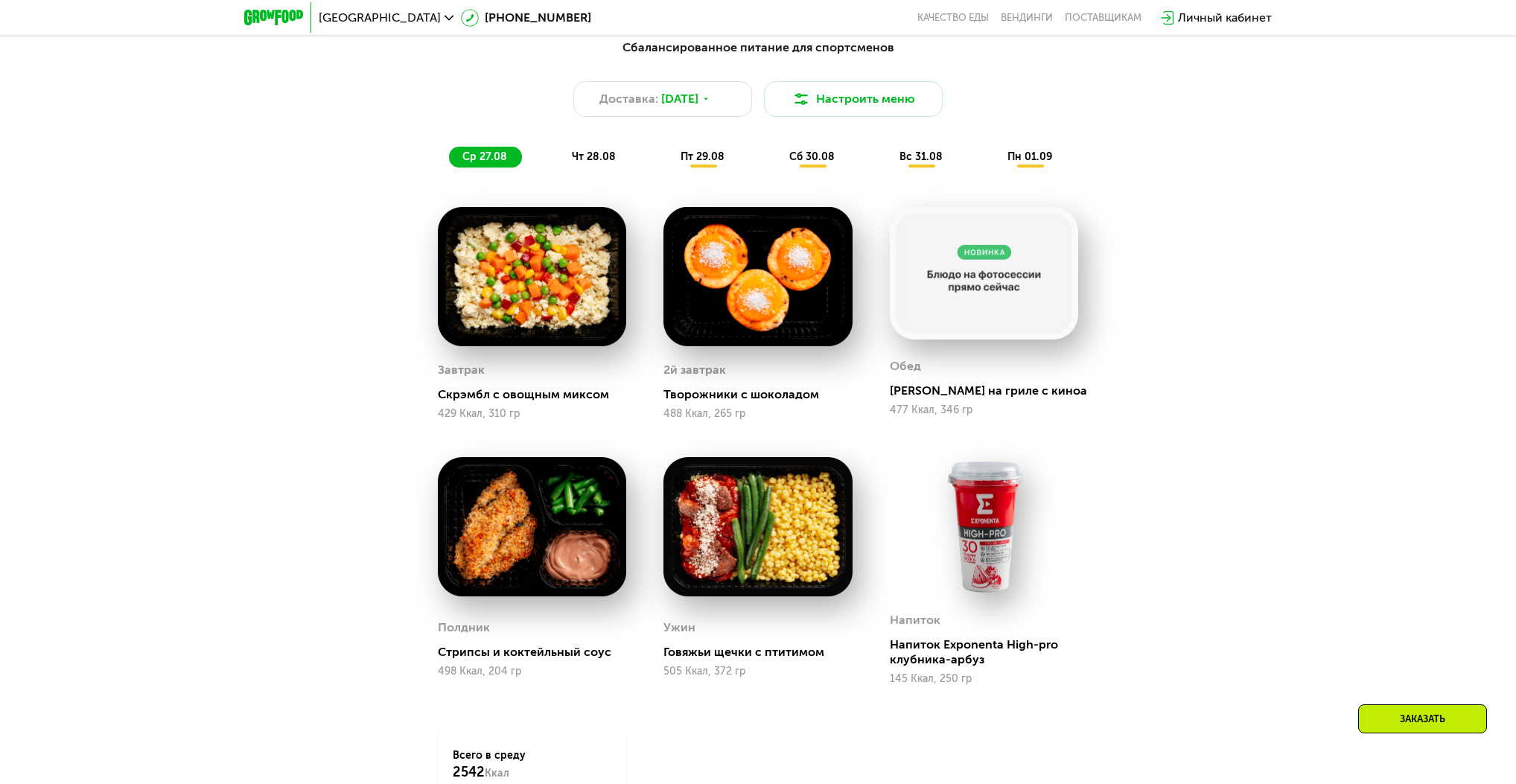
scroll to position [1002, 0]
click at [606, 162] on span "чт 28.08" at bounding box center [593, 156] width 44 height 13
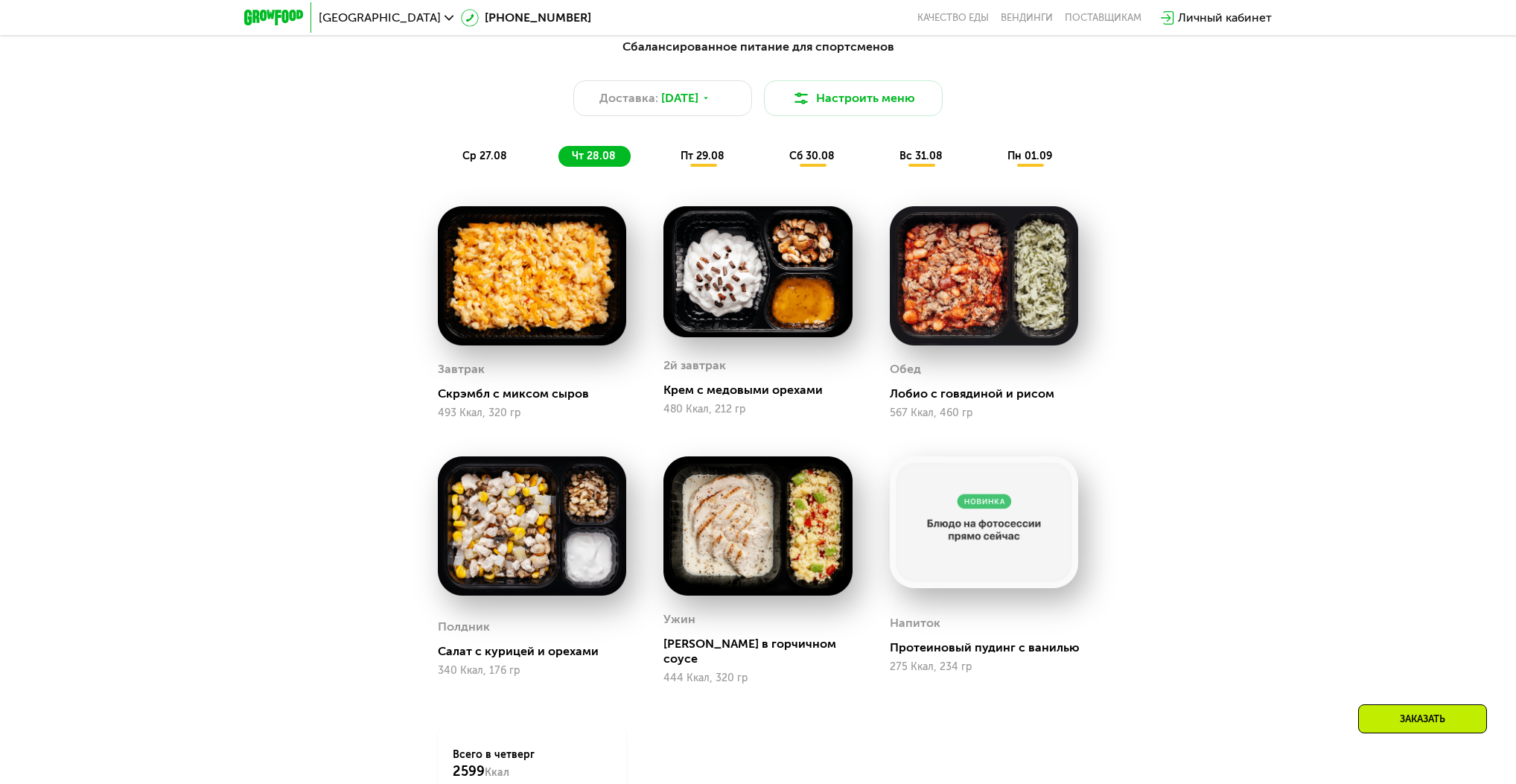
click at [700, 157] on span "пт 29.08" at bounding box center [702, 156] width 44 height 13
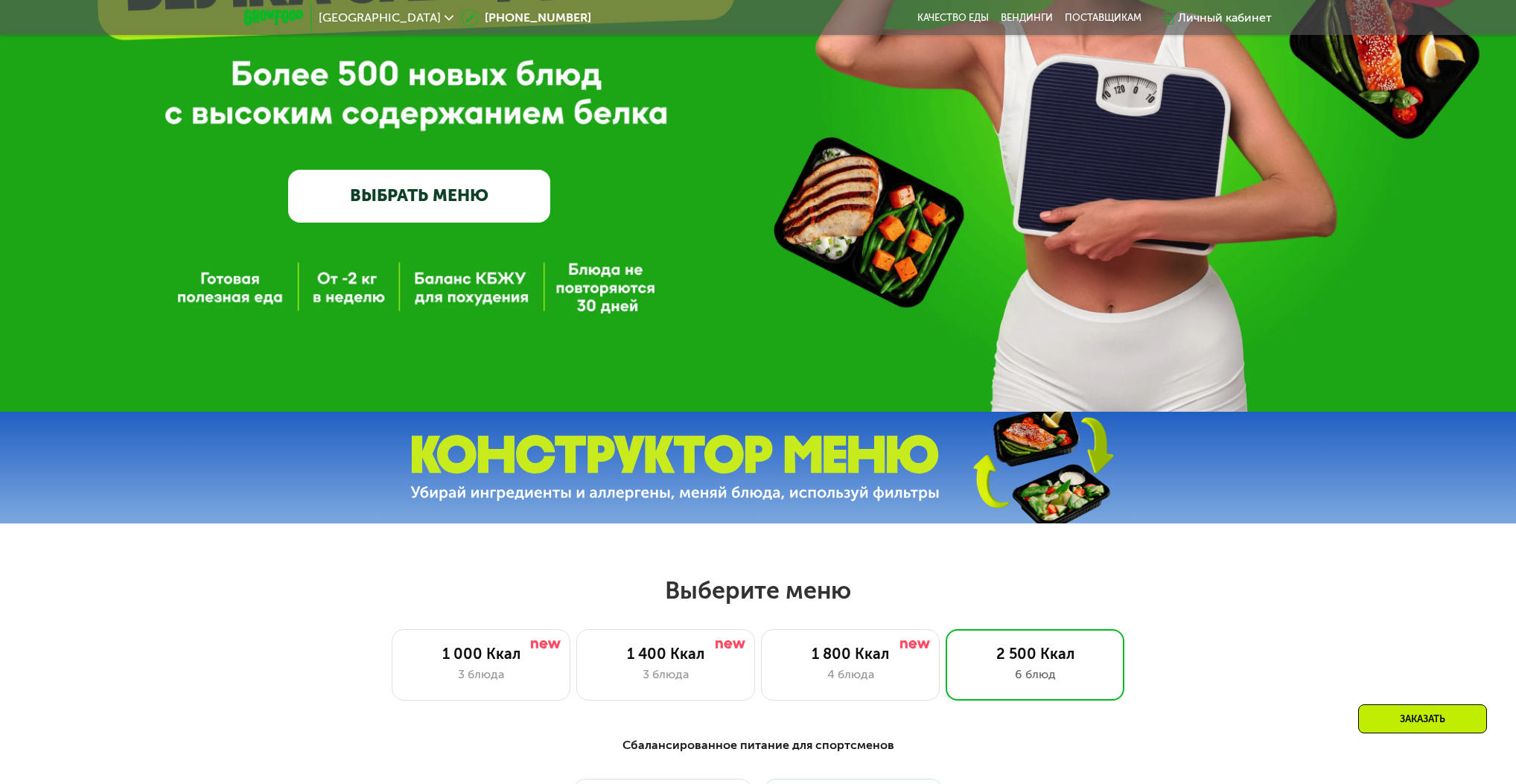
scroll to position [288, 0]
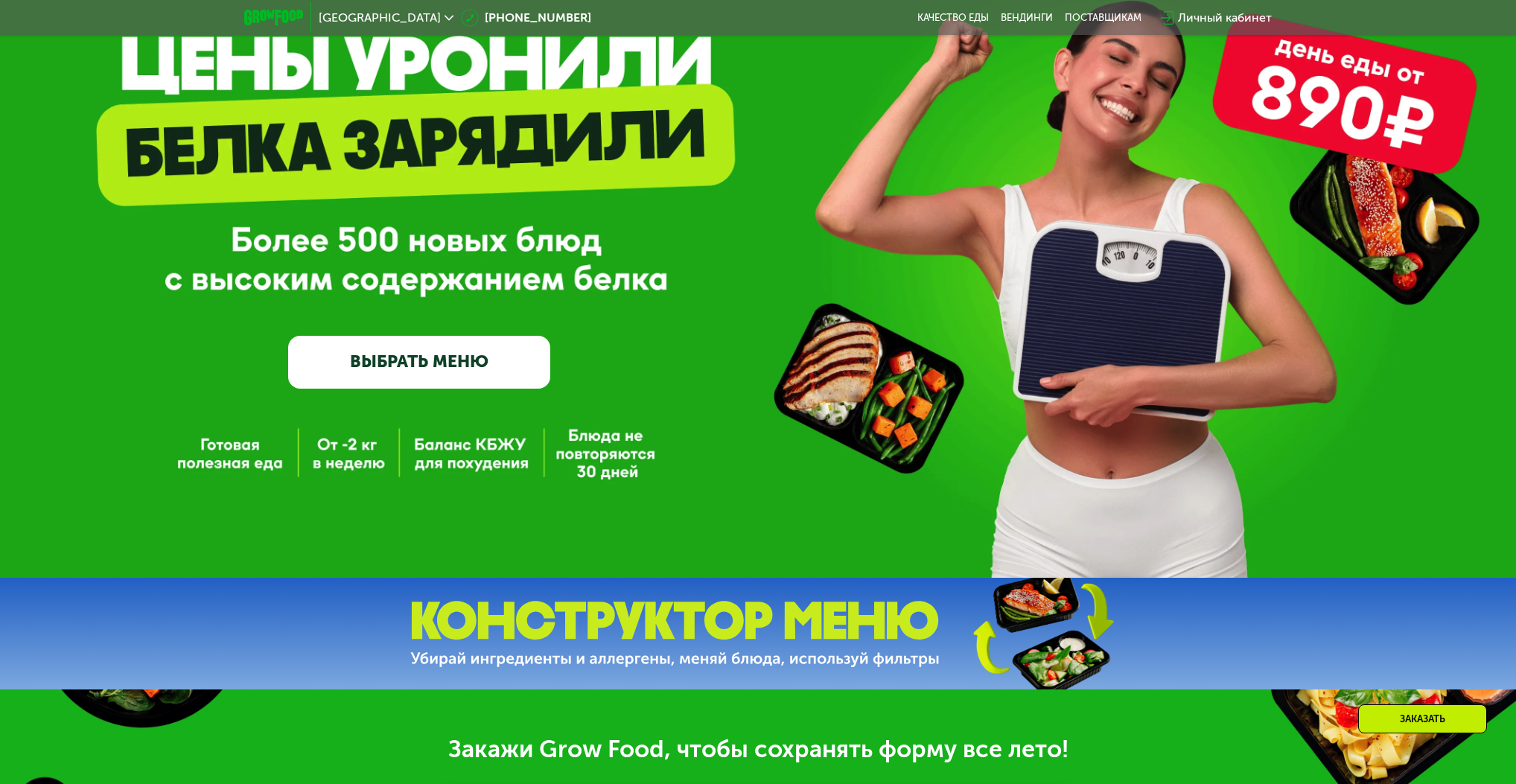
scroll to position [238, 0]
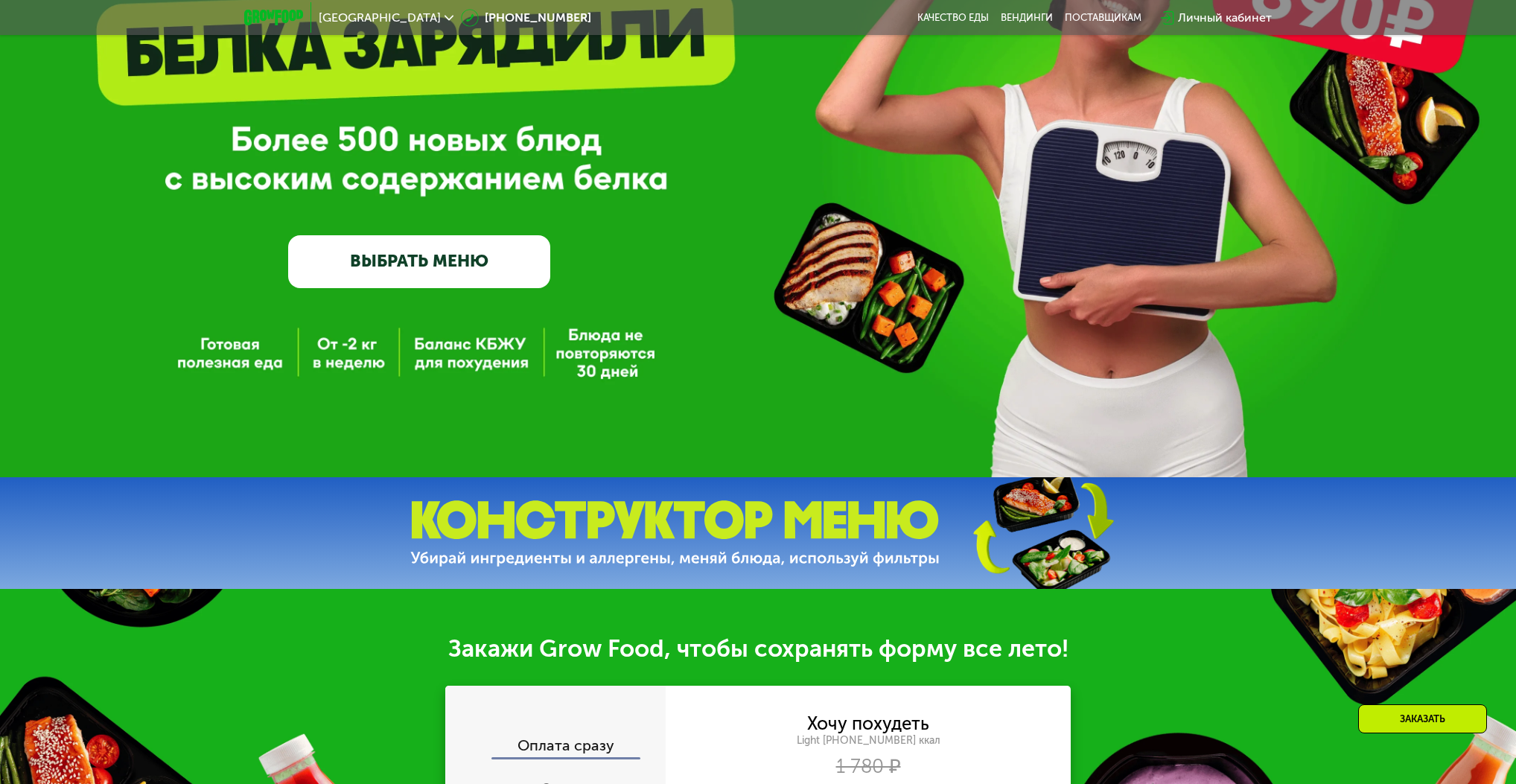
click at [503, 271] on link "ВЫБРАТЬ МЕНЮ" at bounding box center [420, 261] width 262 height 52
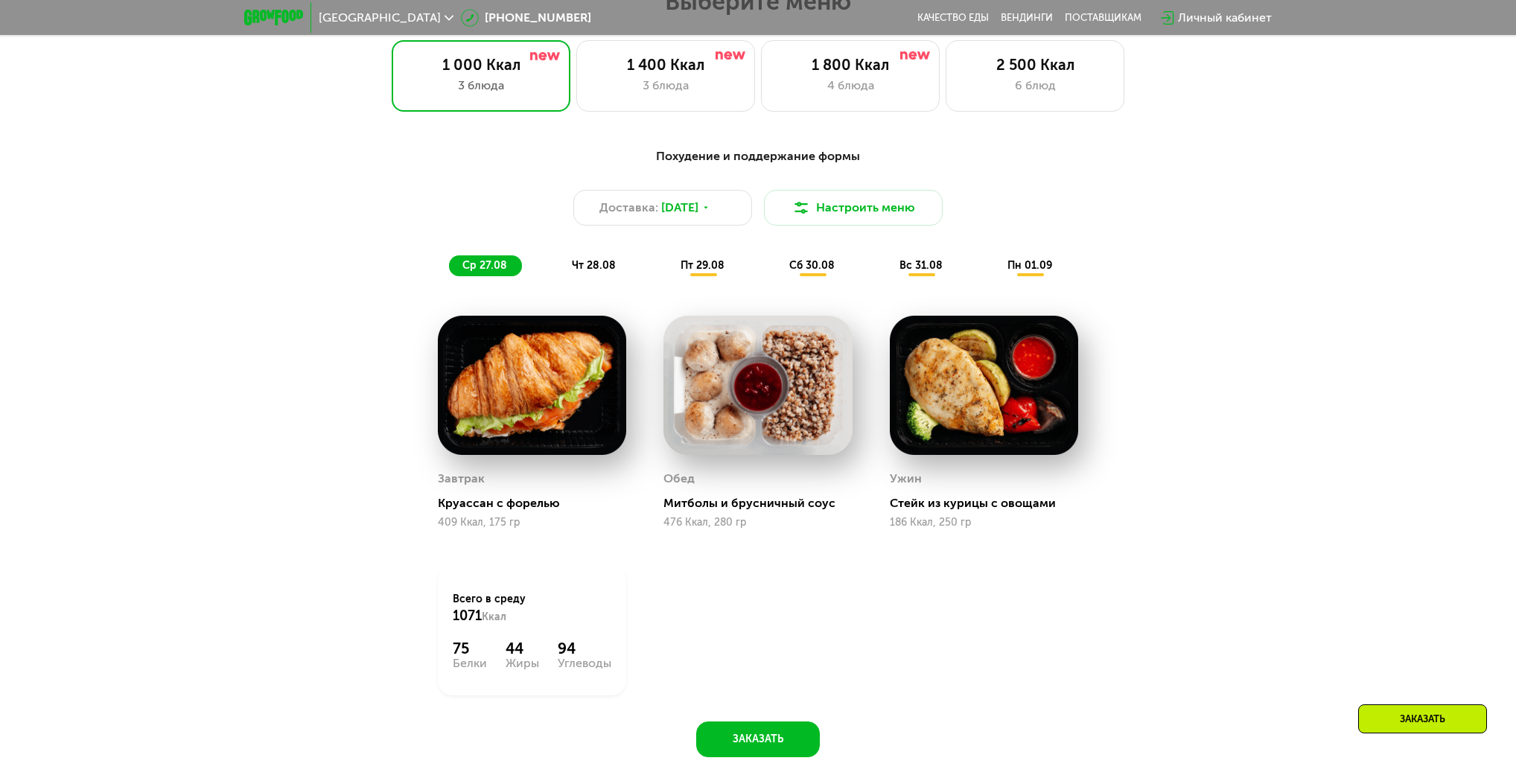
scroll to position [893, 0]
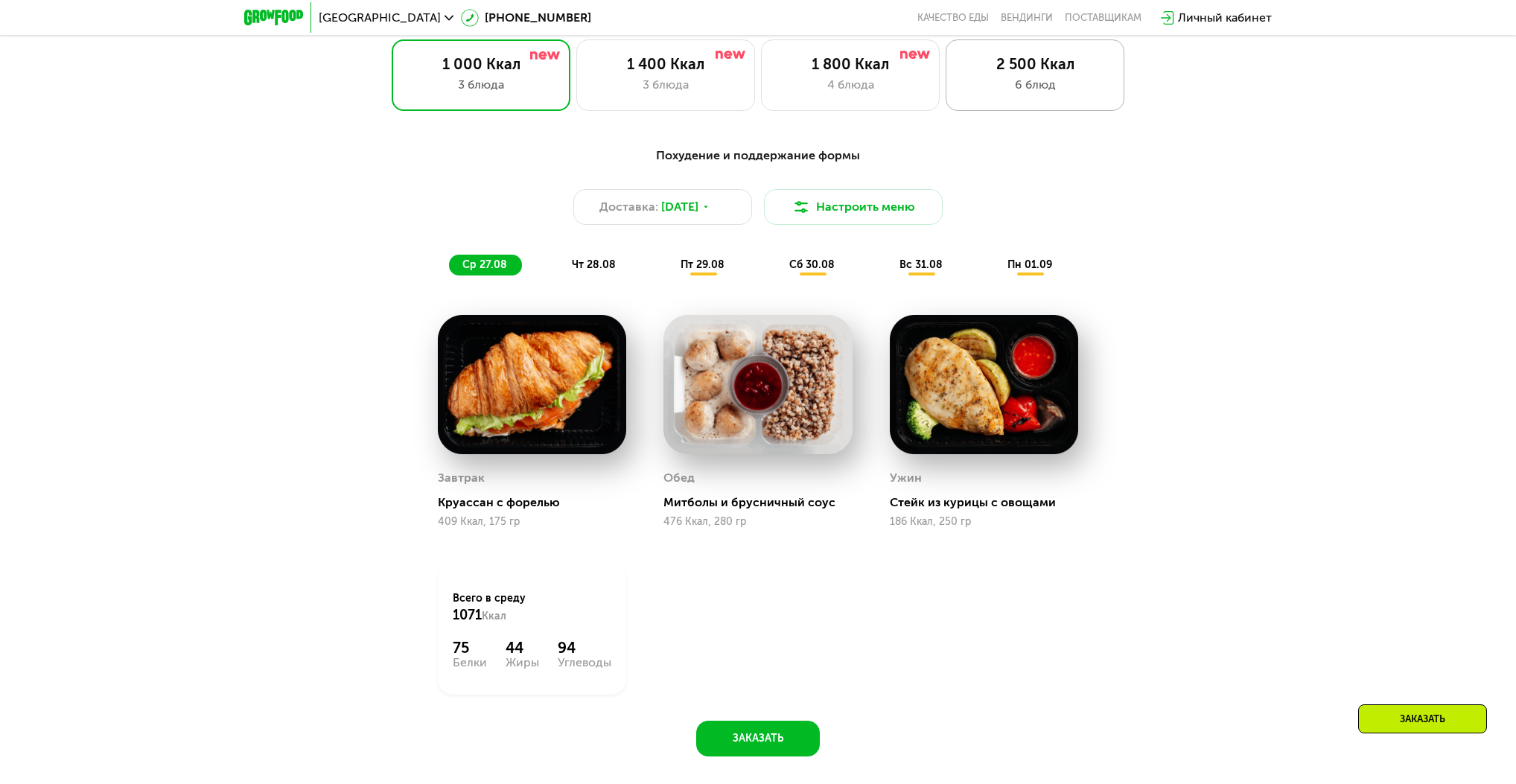
click at [1083, 71] on div "2 500 Ккал" at bounding box center [1035, 64] width 147 height 18
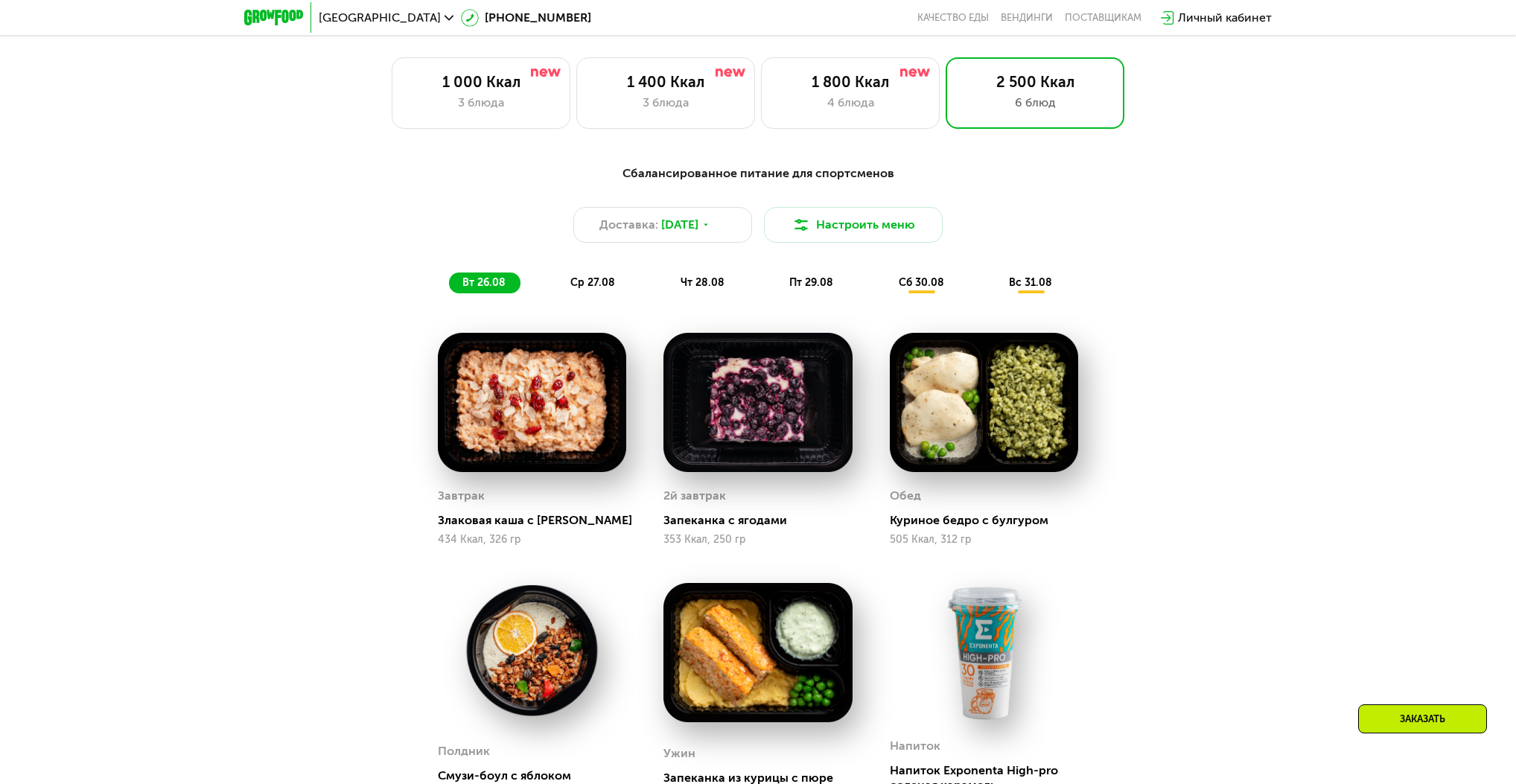
scroll to position [834, 0]
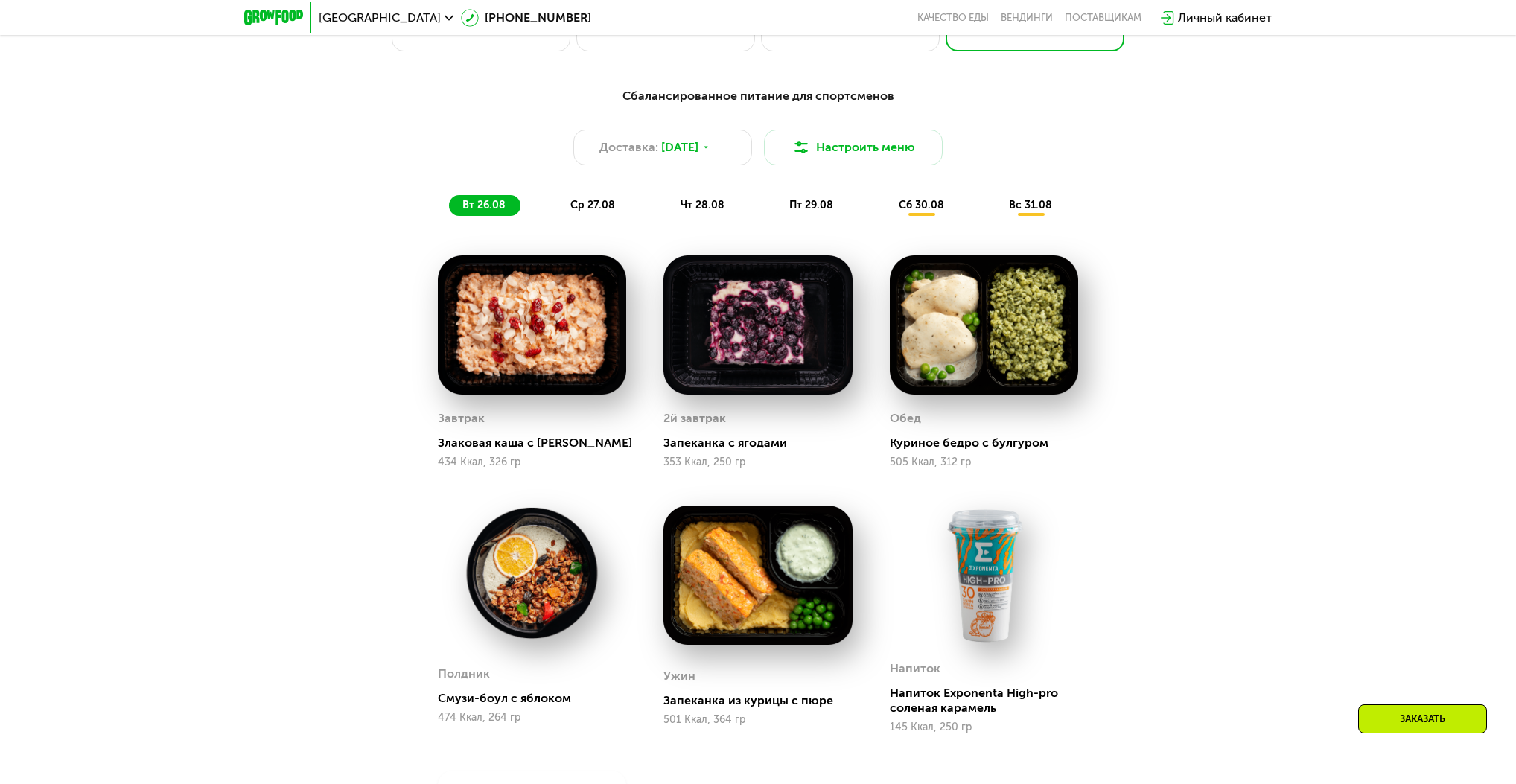
click at [604, 212] on span "ср 27.08" at bounding box center [592, 205] width 44 height 13
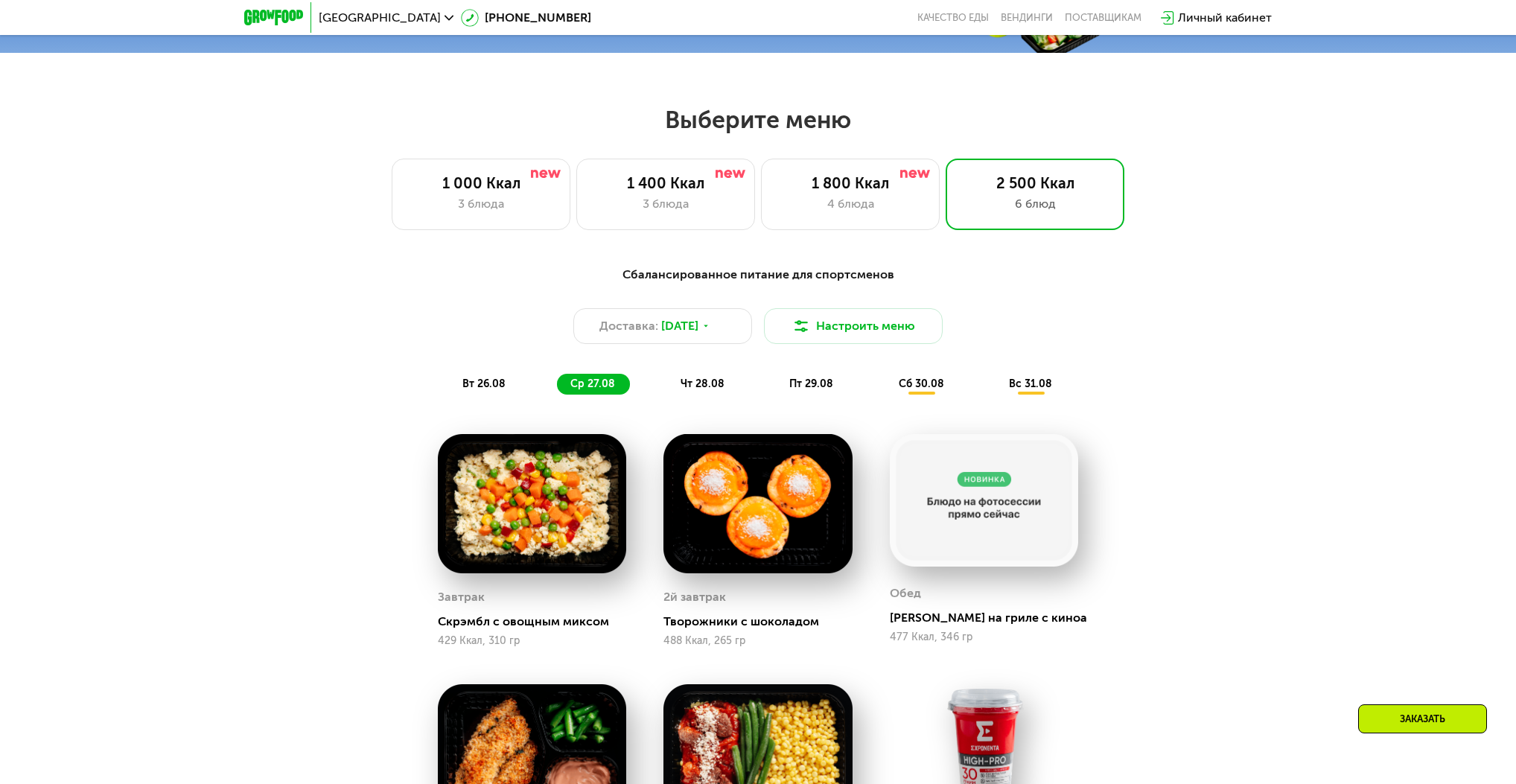
click at [498, 385] on span "вт 26.08" at bounding box center [484, 383] width 43 height 13
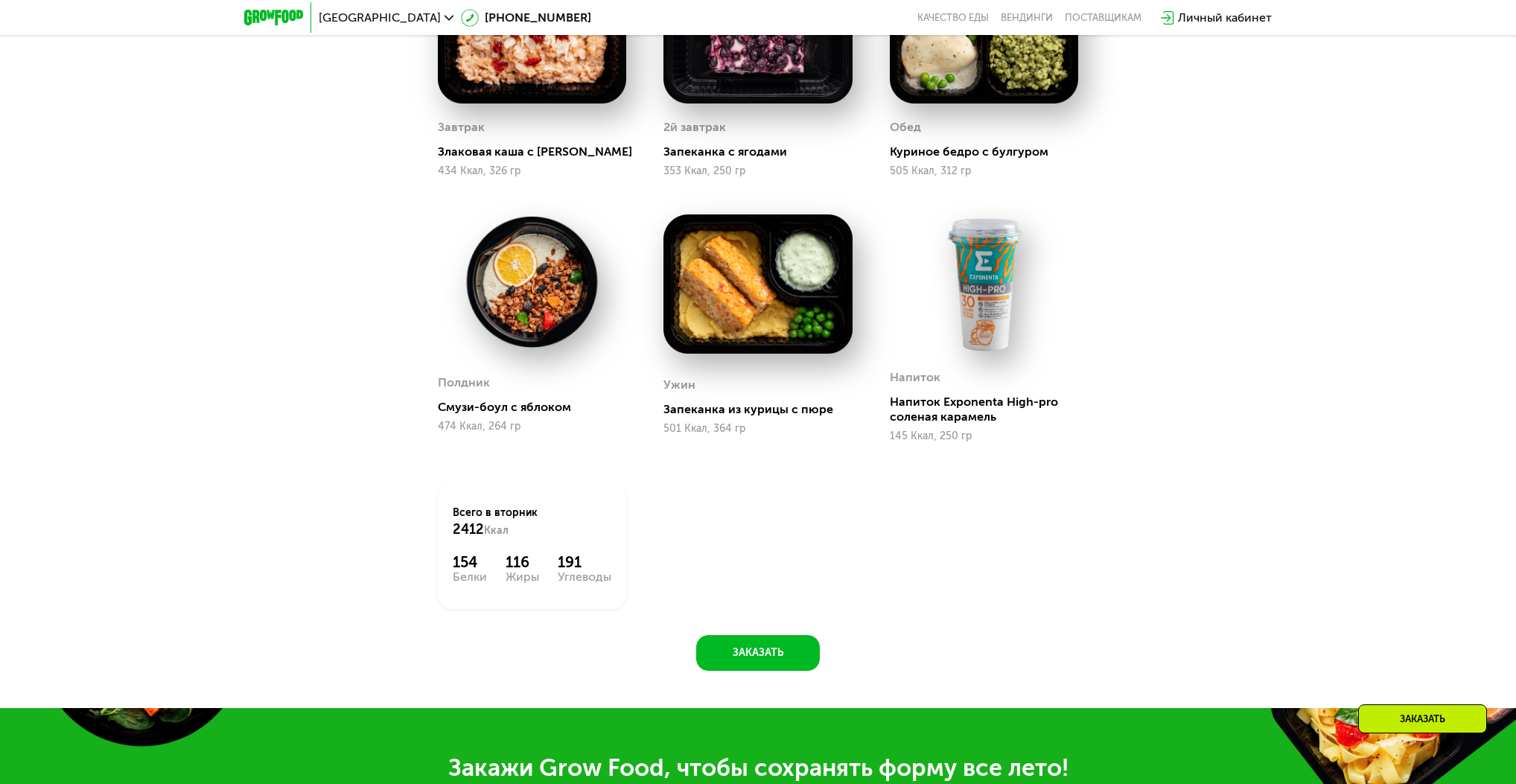
scroll to position [1251, 0]
